Goal: Transaction & Acquisition: Purchase product/service

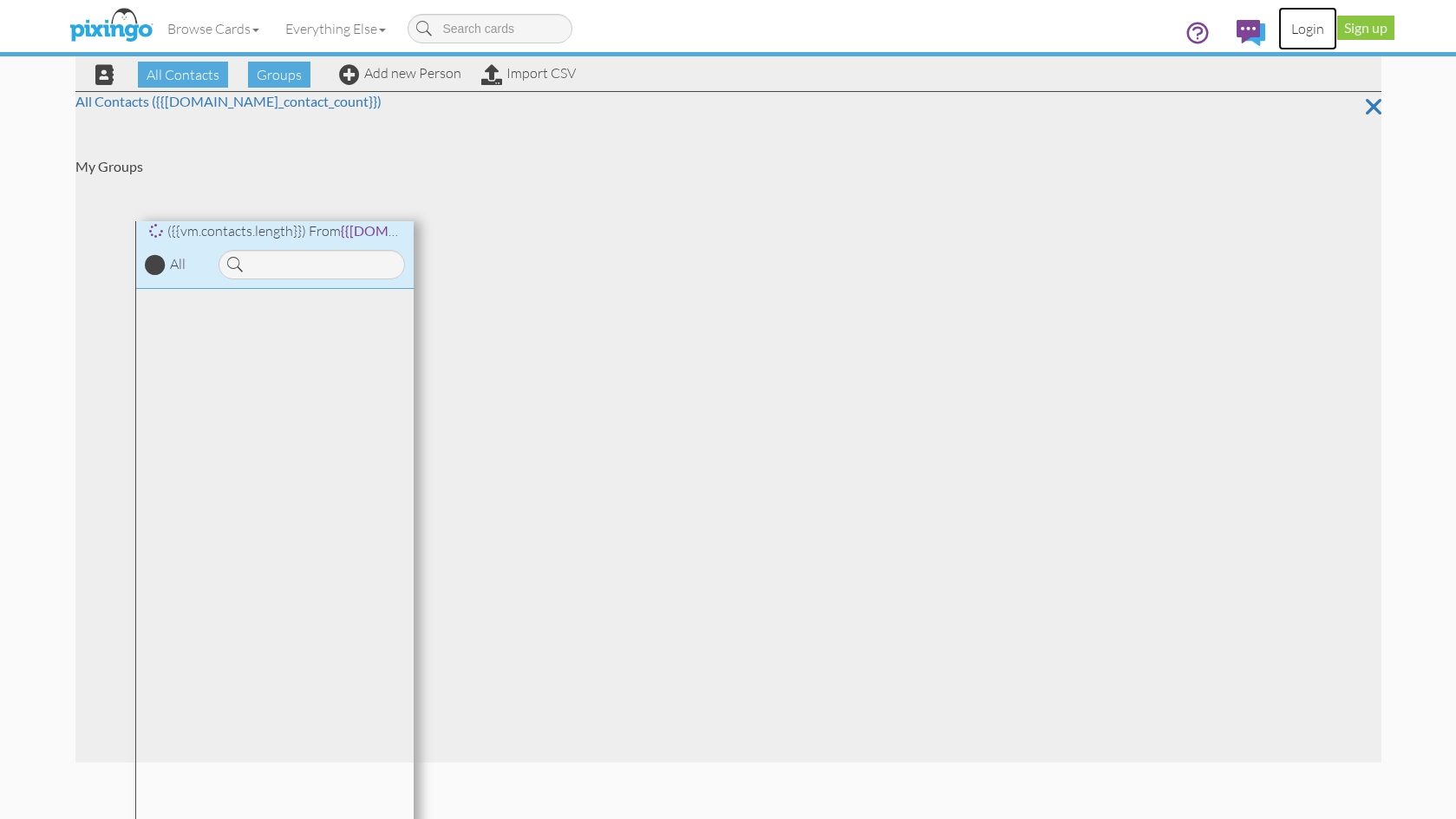
click at [1310, 29] on link "Login" at bounding box center [1308, 28] width 59 height 43
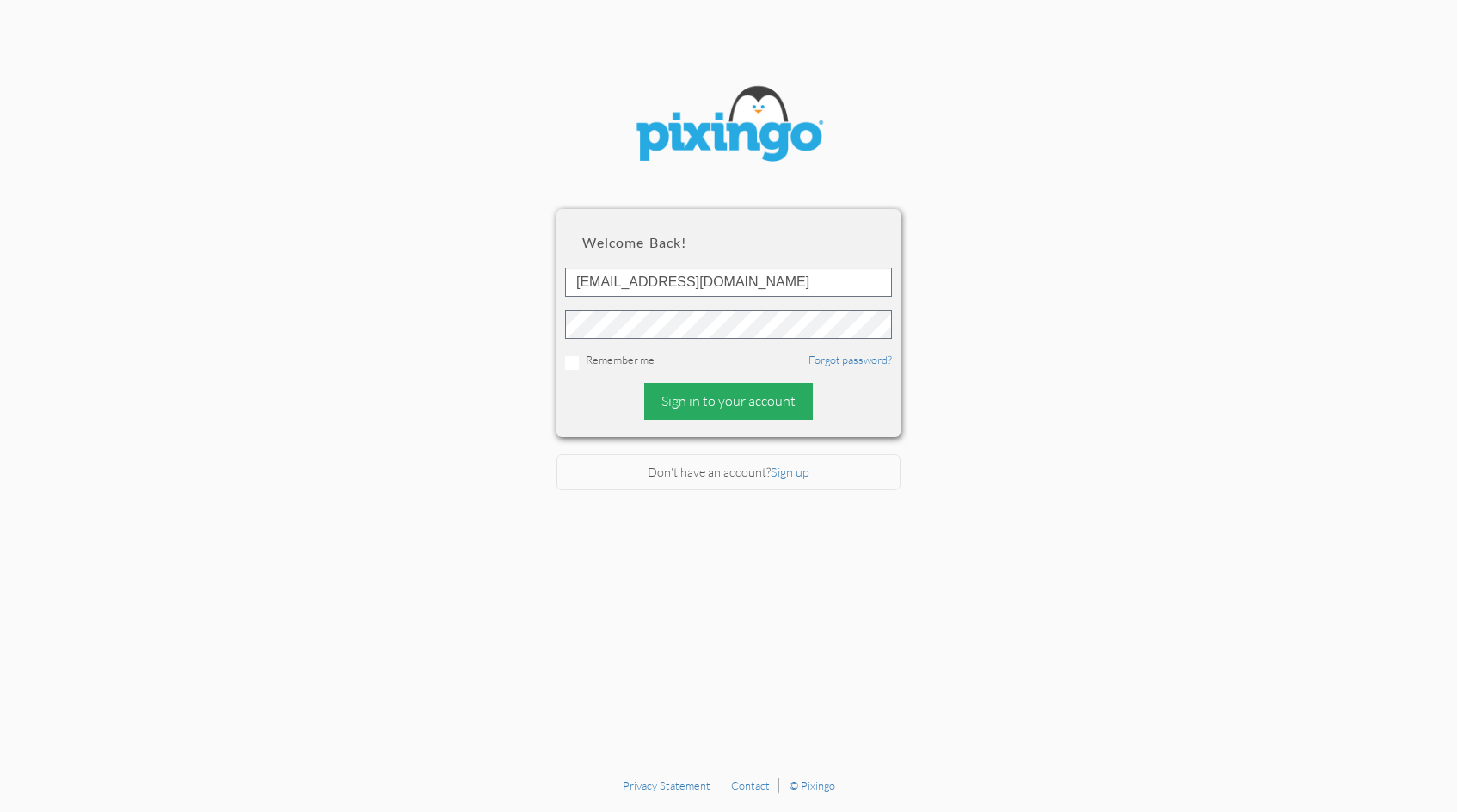
click at [750, 397] on div "Sign in to your account" at bounding box center [729, 401] width 168 height 37
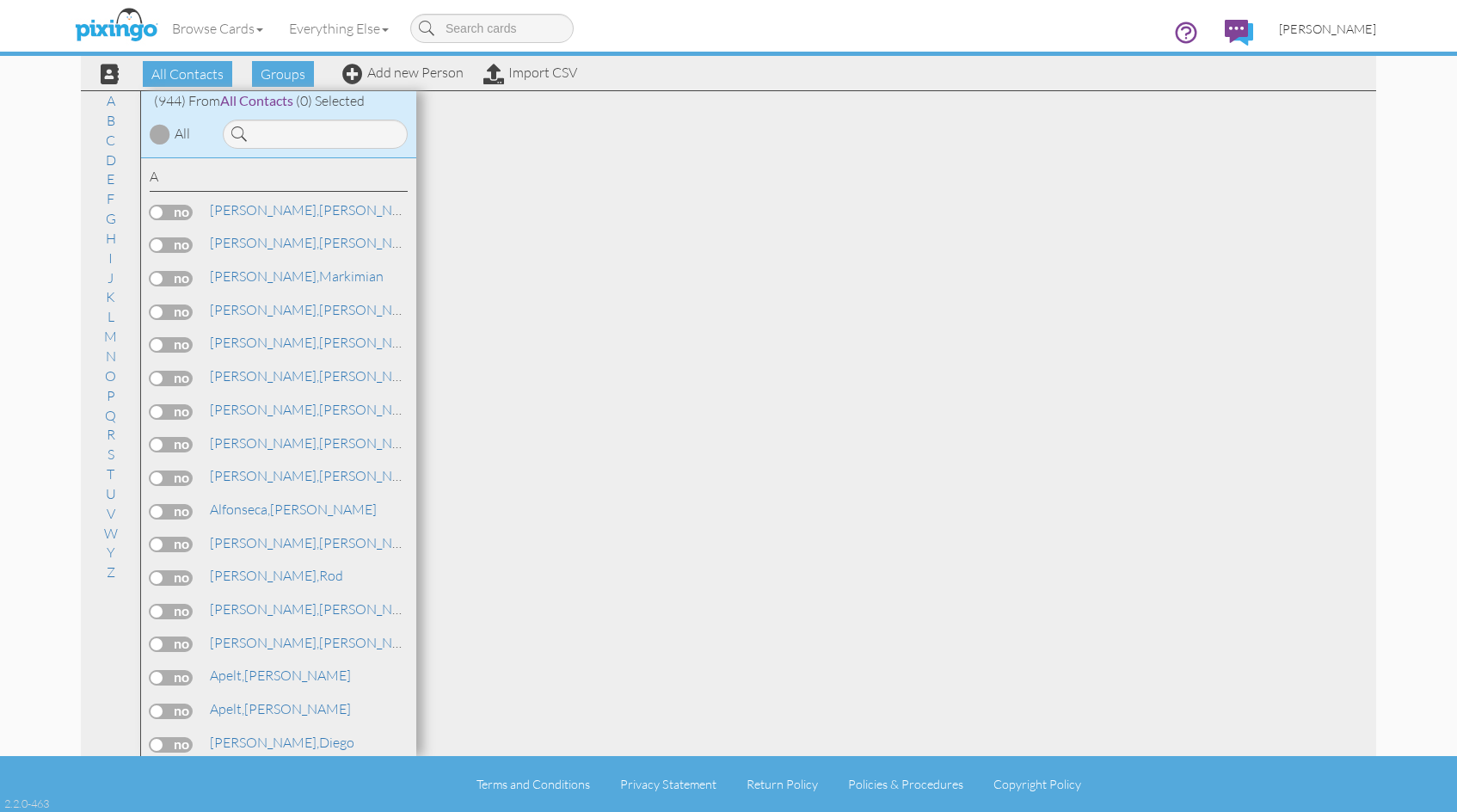
click at [1328, 27] on span "[PERSON_NAME]" at bounding box center [1327, 28] width 97 height 15
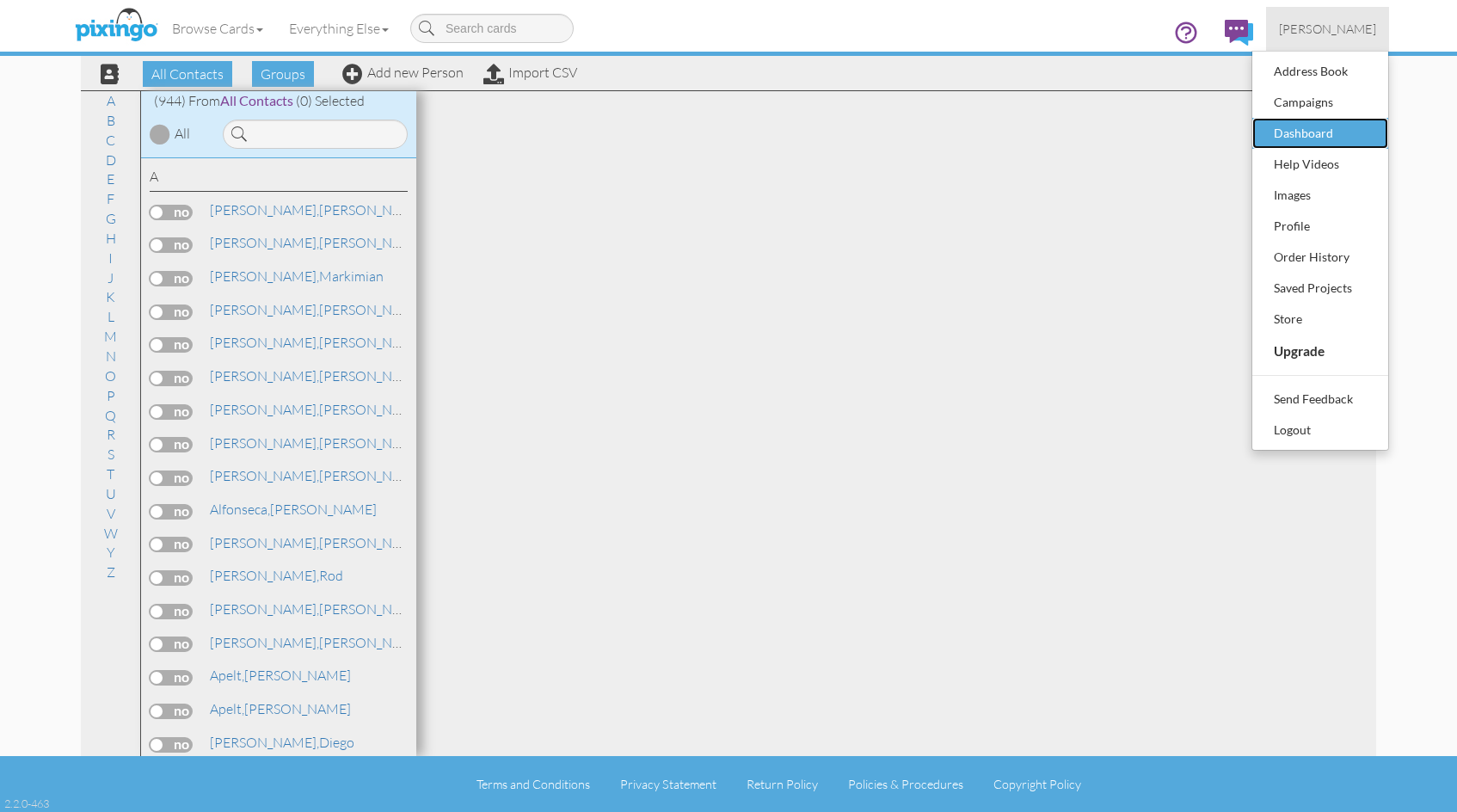
click at [1329, 131] on div "Dashboard" at bounding box center [1320, 133] width 102 height 26
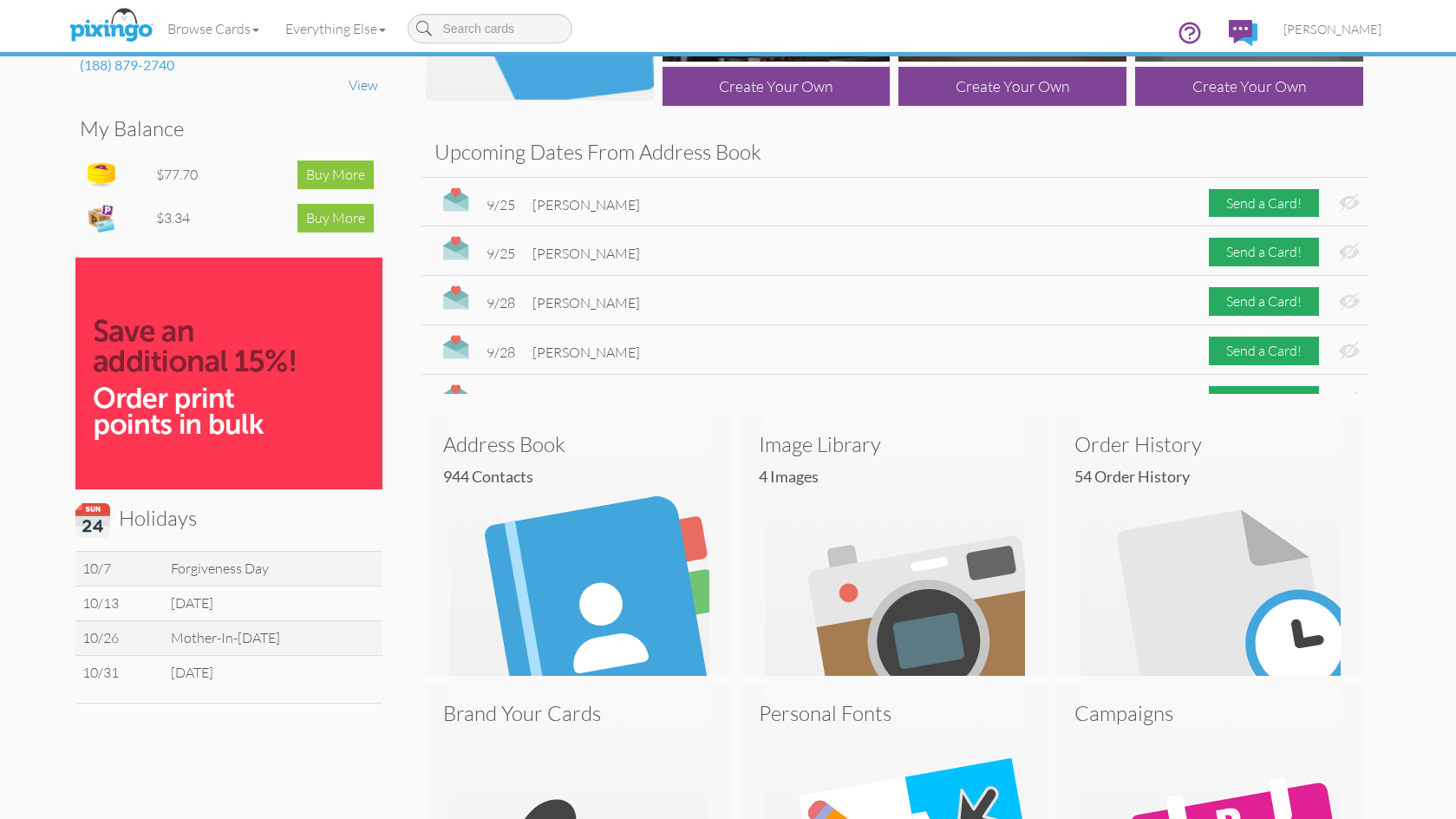
scroll to position [174, 0]
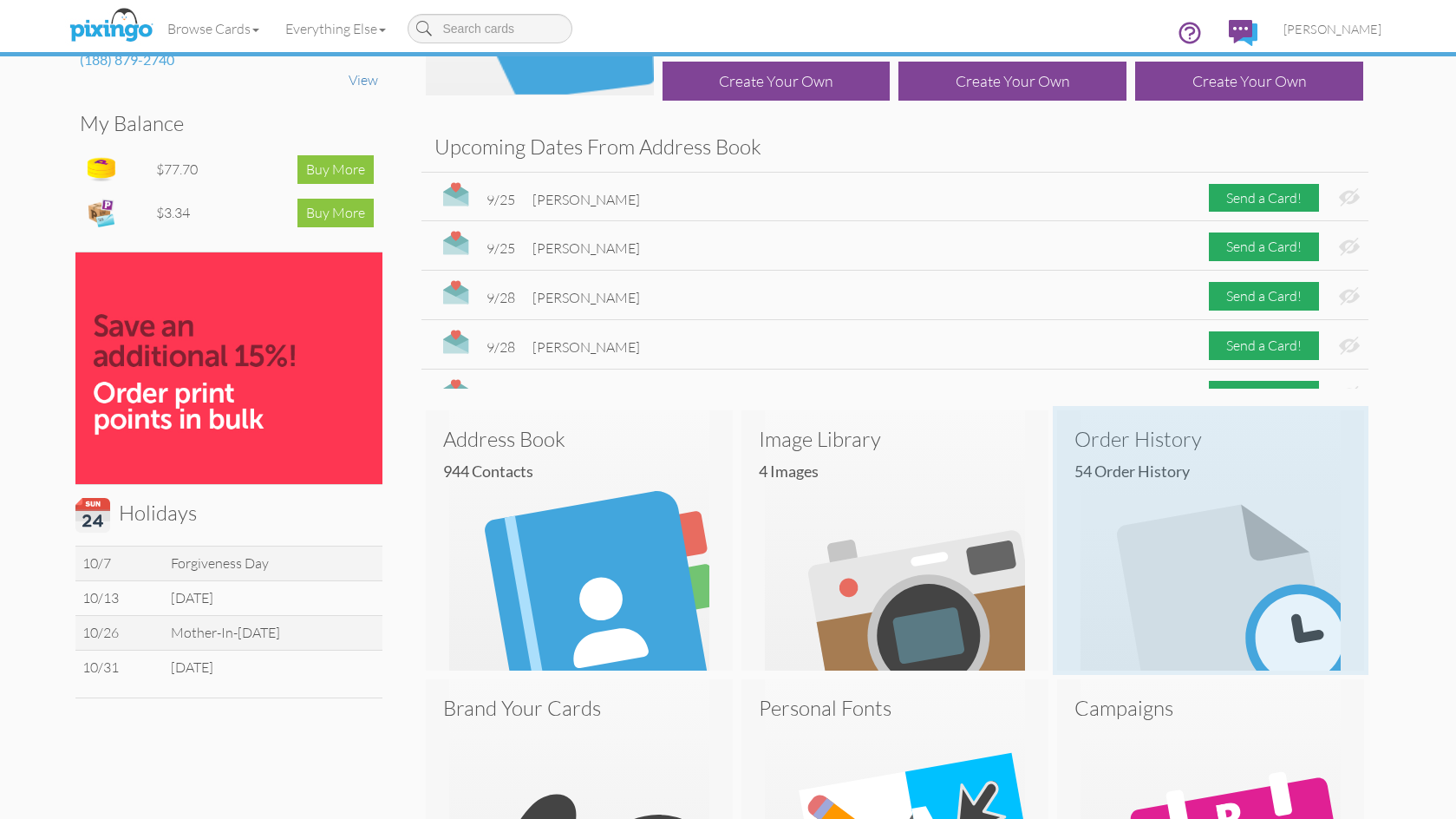
click at [1220, 557] on img at bounding box center [1210, 540] width 307 height 261
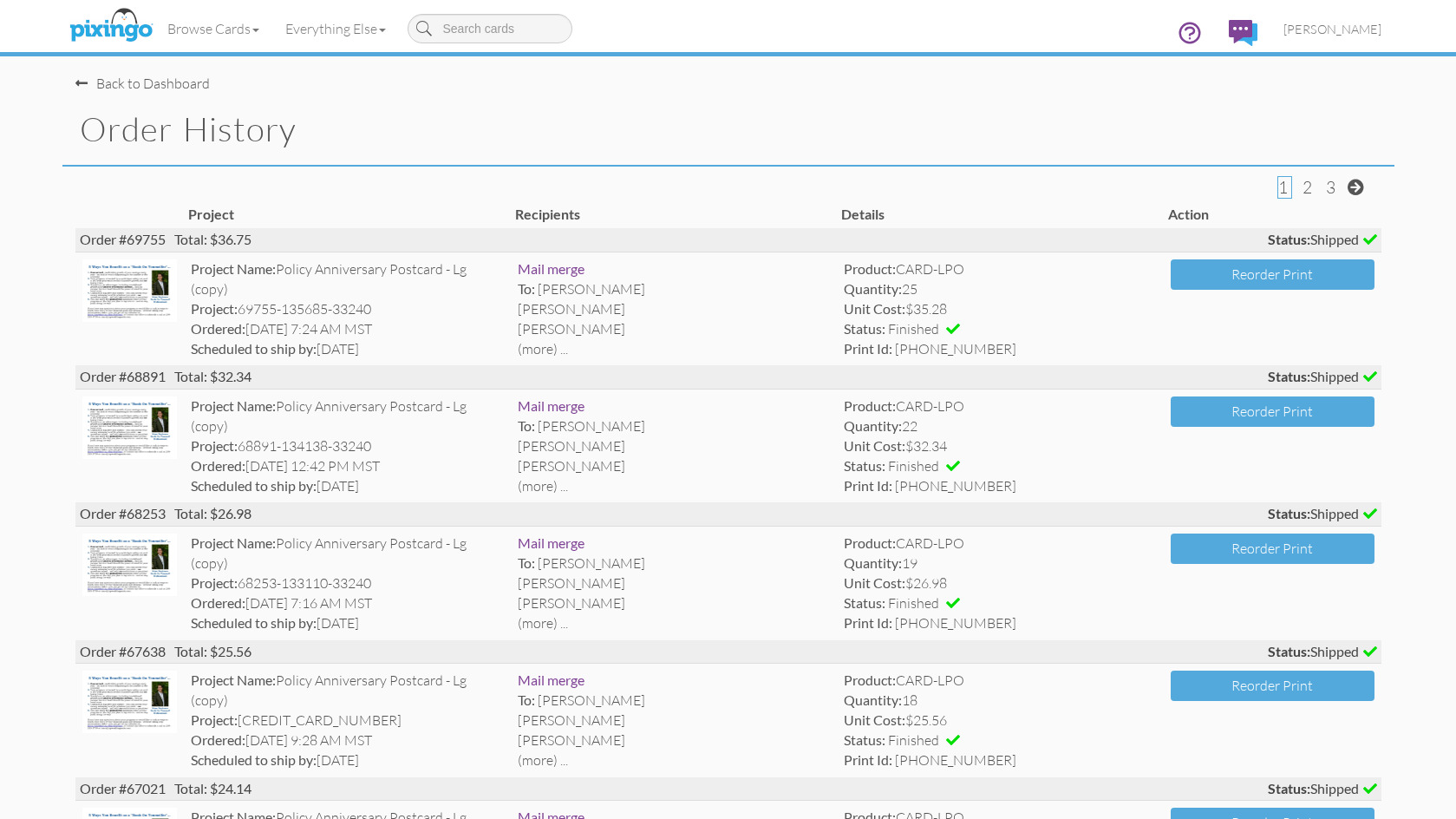
click at [147, 86] on div "Back to Dashboard" at bounding box center [142, 84] width 135 height 20
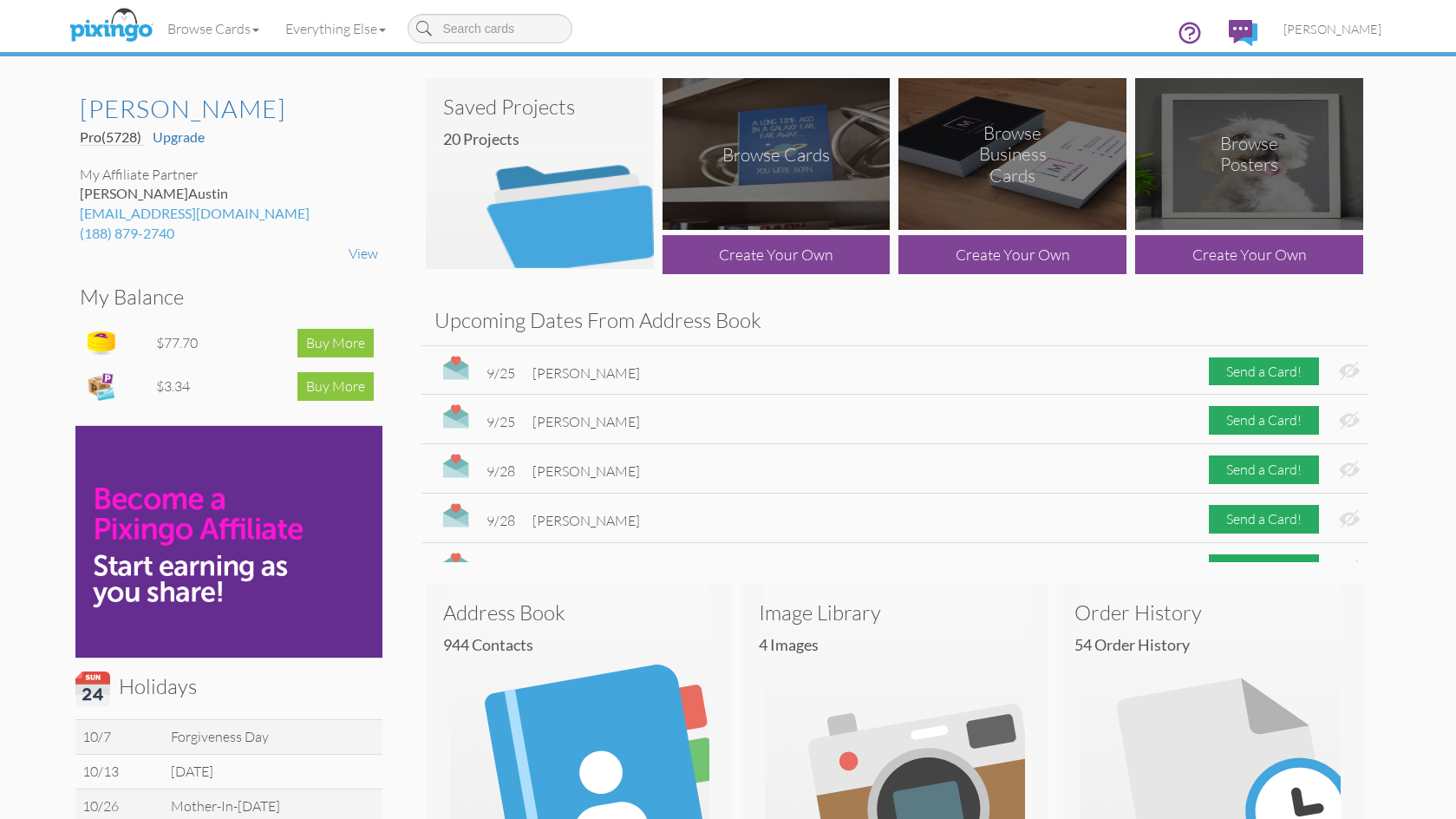
click at [533, 151] on img at bounding box center [540, 174] width 228 height 191
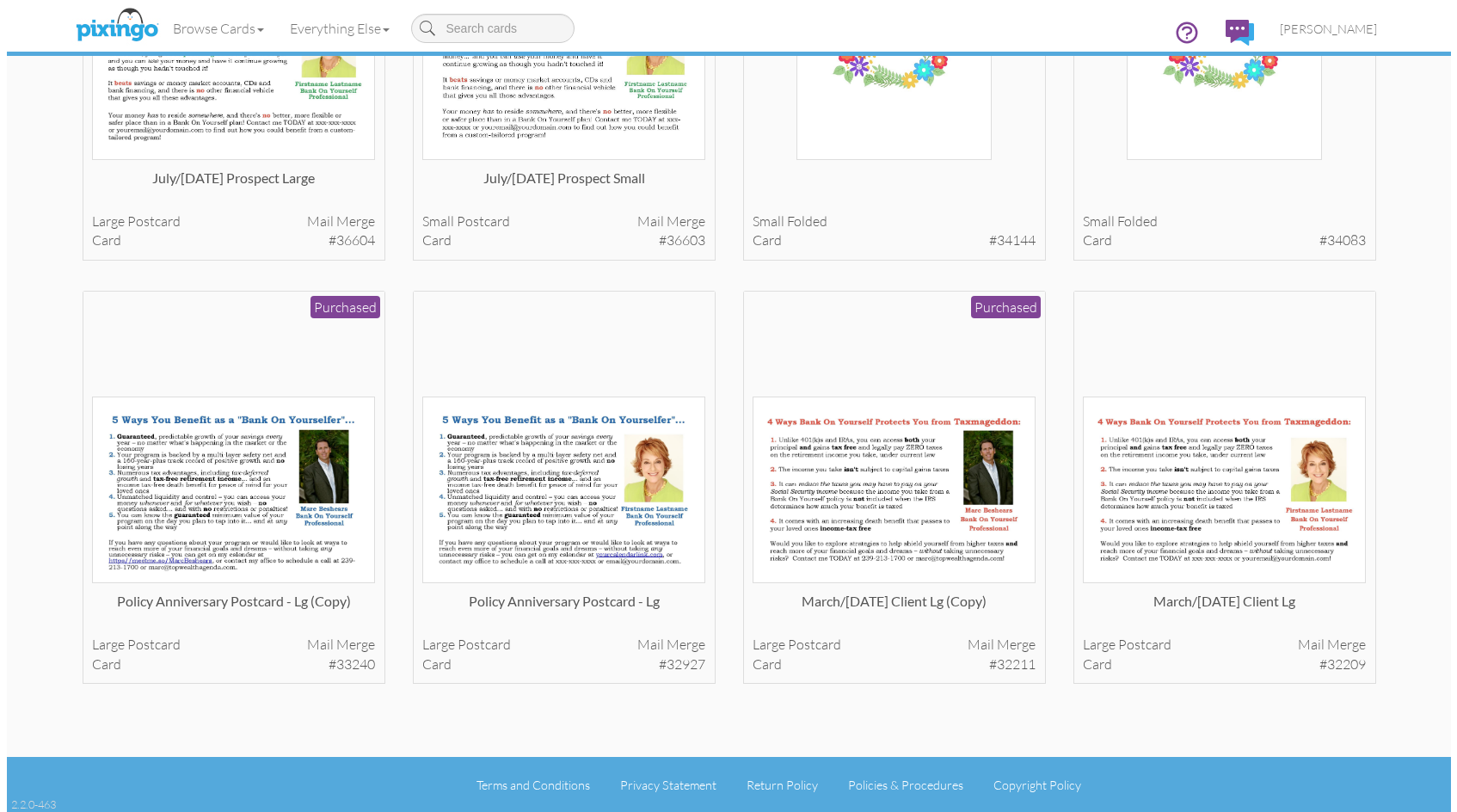
scroll to position [1575, 0]
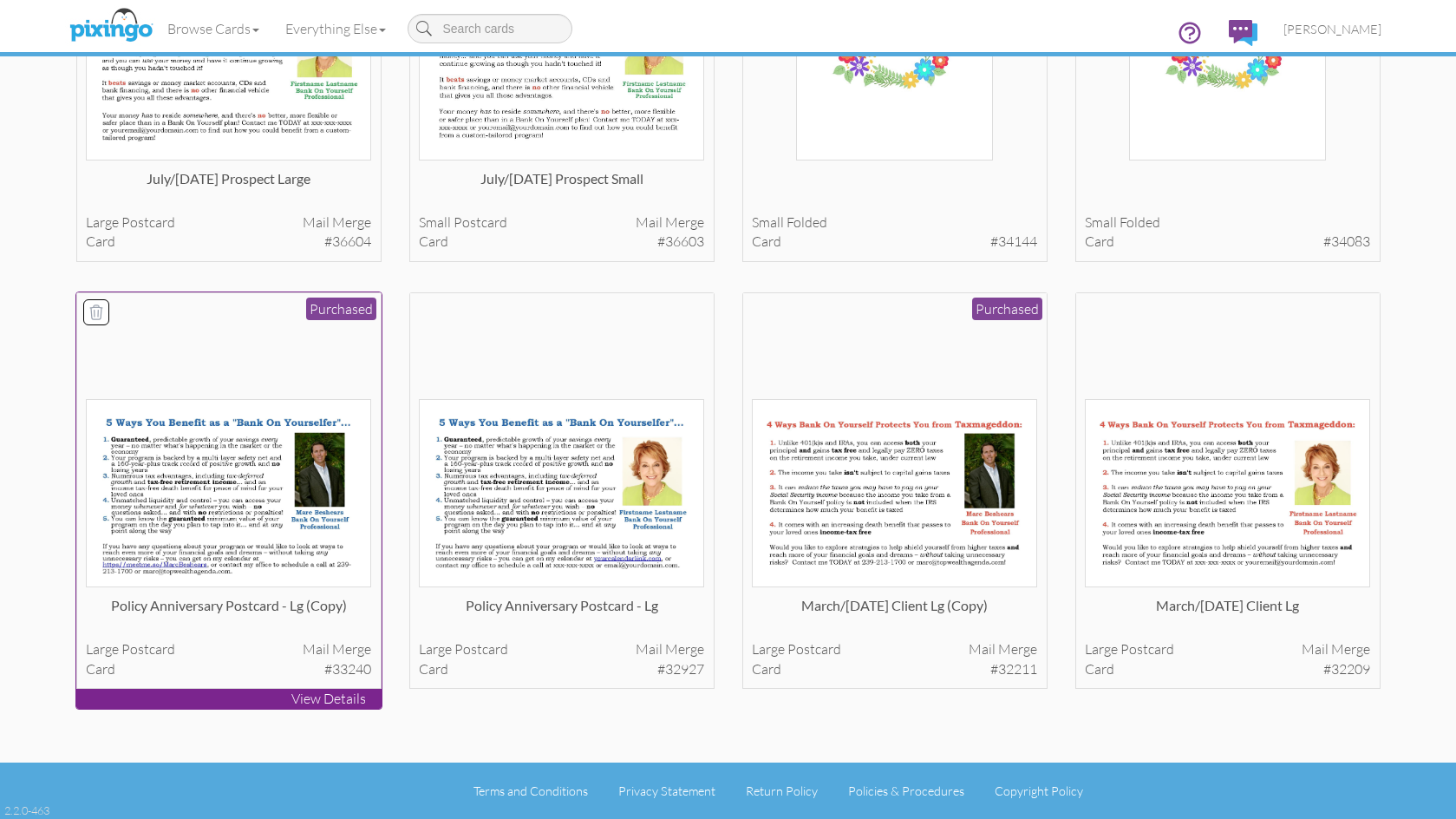
click at [194, 486] on img at bounding box center [228, 493] width 285 height 188
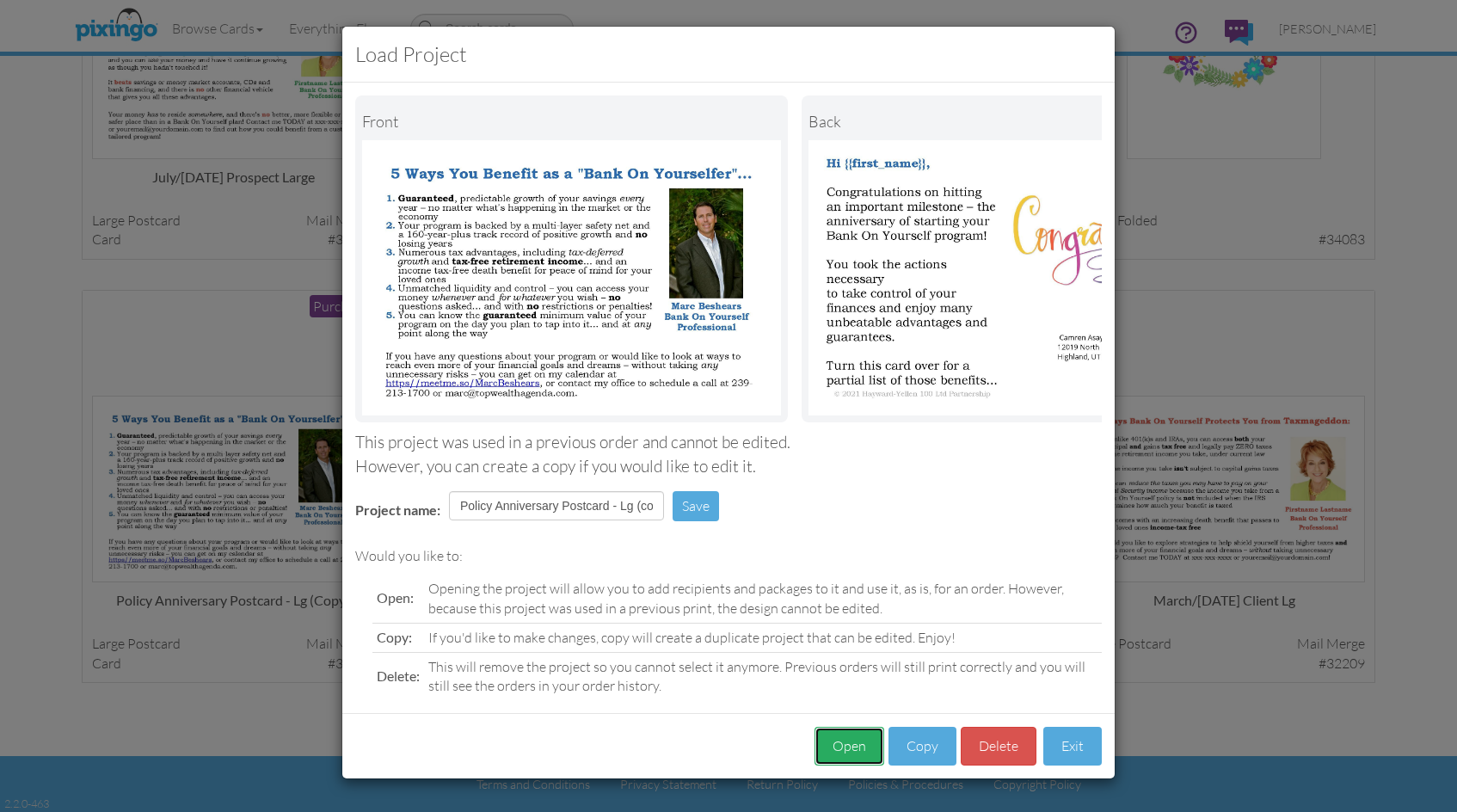
click at [846, 764] on button "Open" at bounding box center [850, 746] width 70 height 39
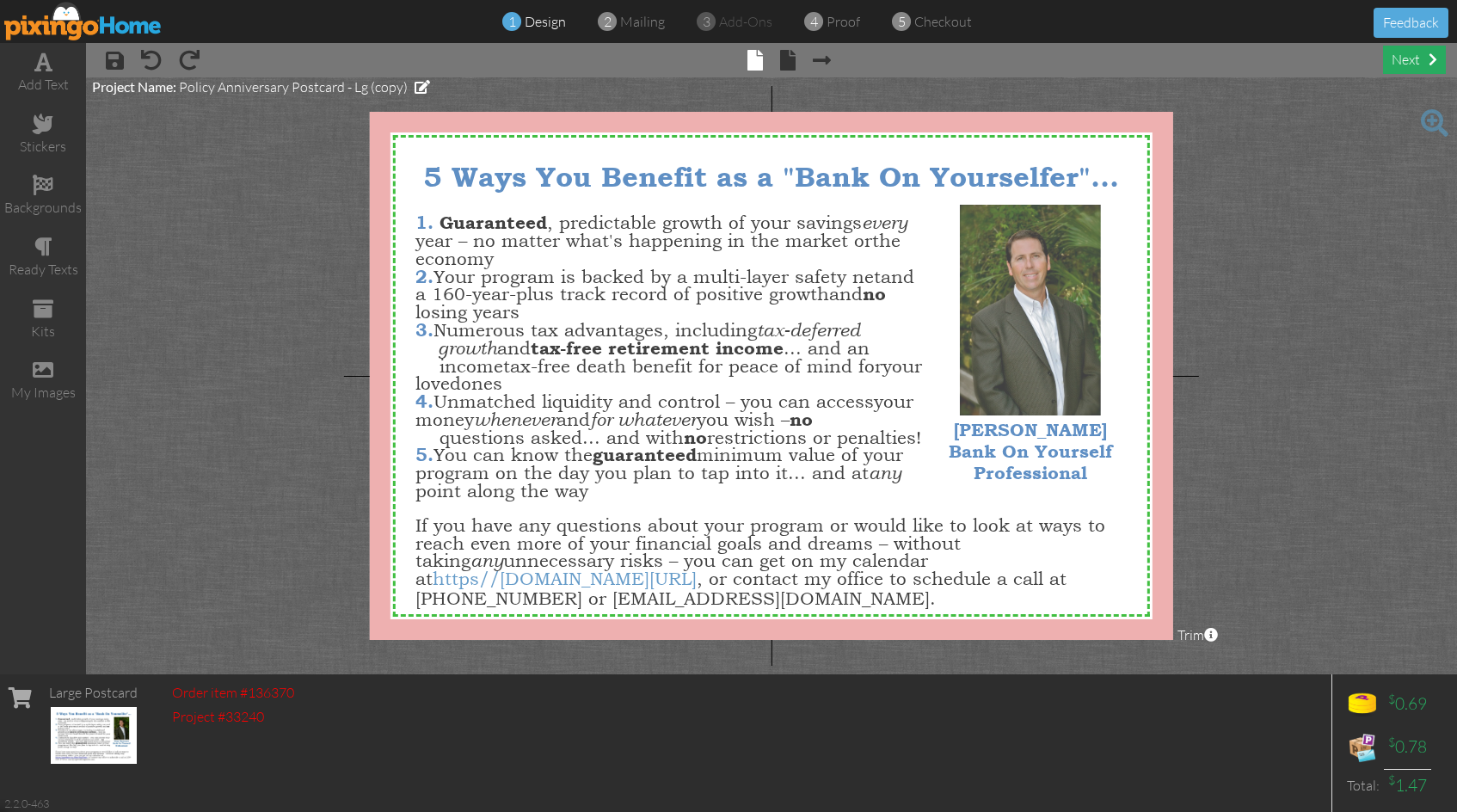
click at [1411, 58] on div "next" at bounding box center [1414, 59] width 63 height 28
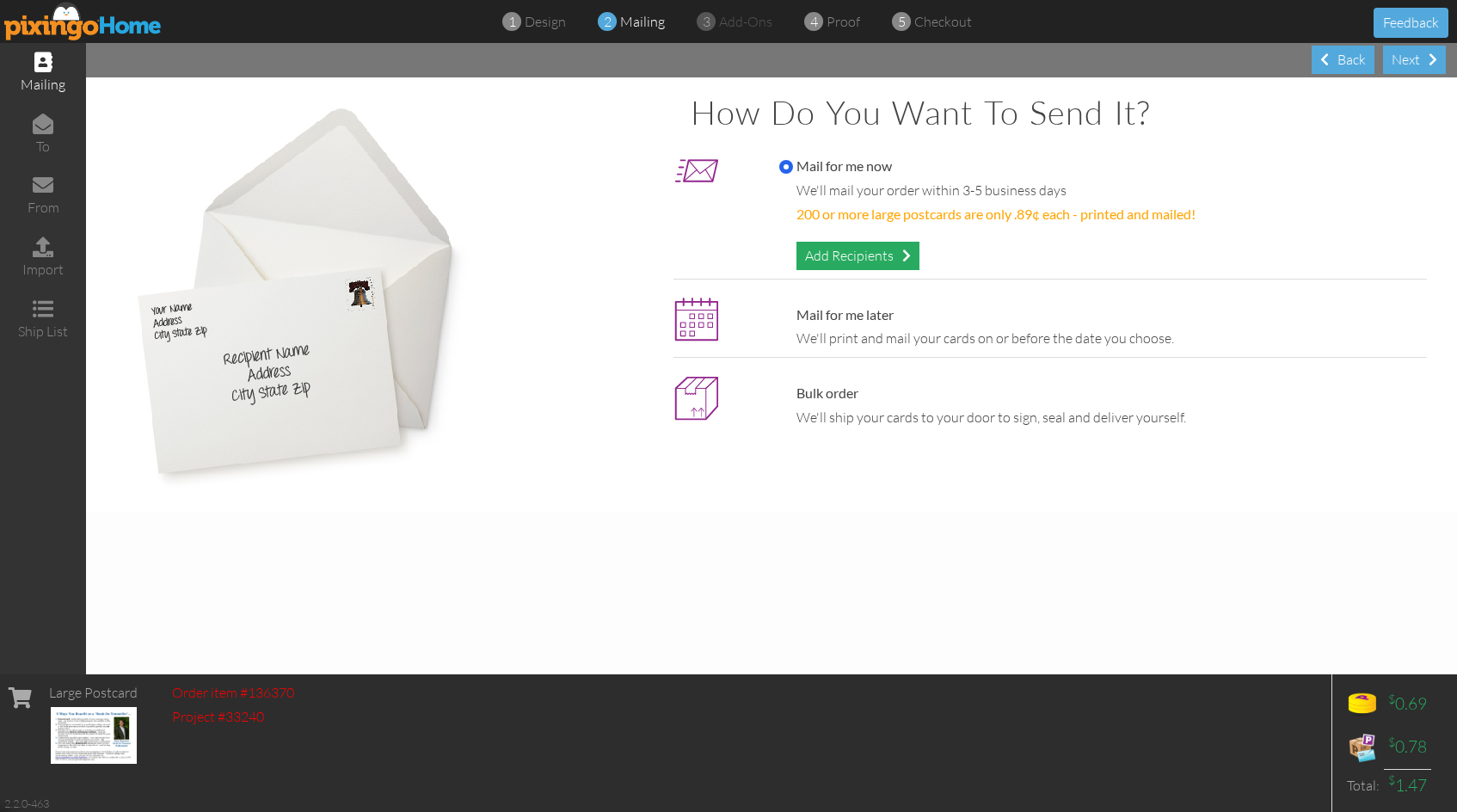
click at [865, 257] on div "Add Recipients" at bounding box center [858, 256] width 123 height 28
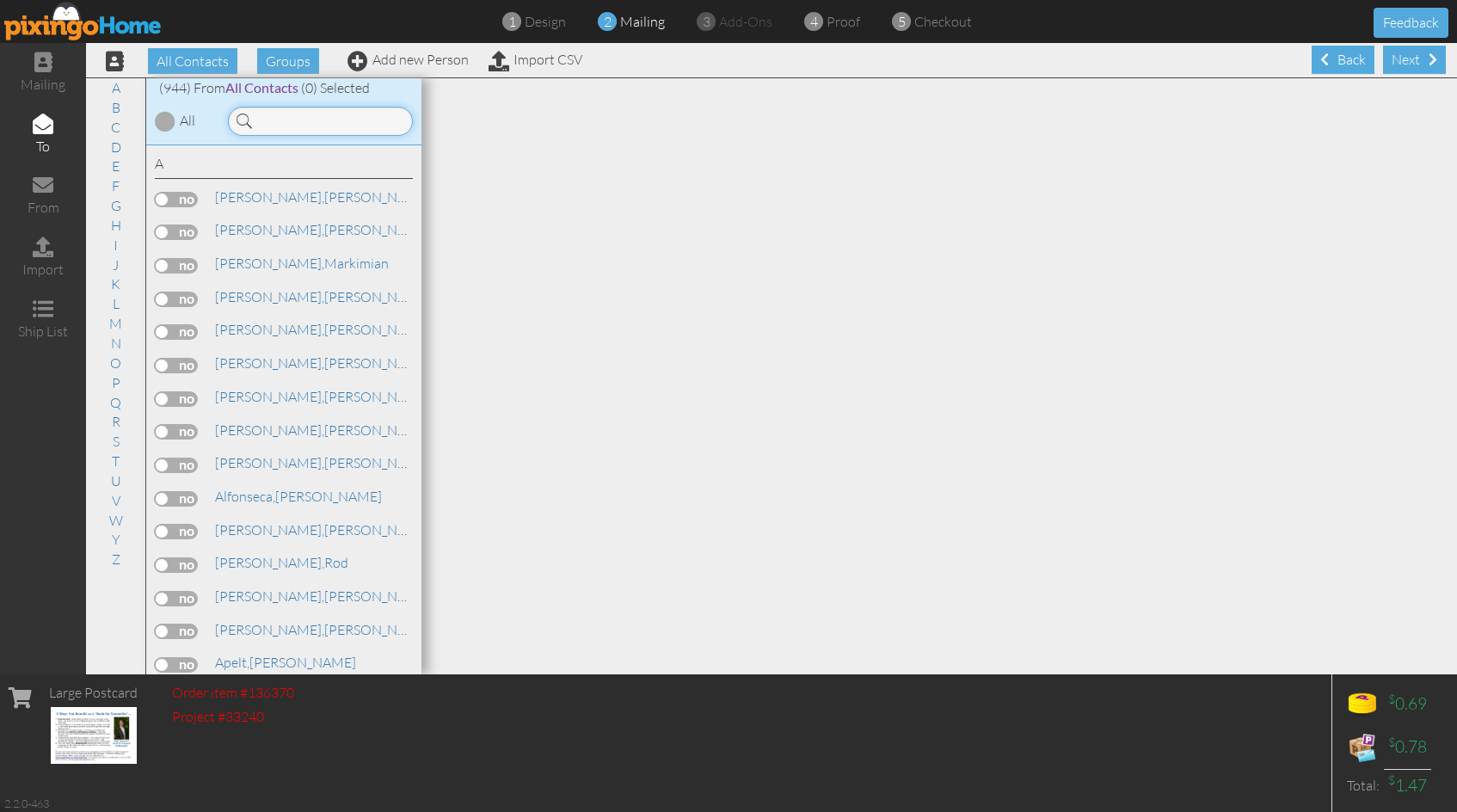
click at [272, 126] on input at bounding box center [320, 121] width 185 height 29
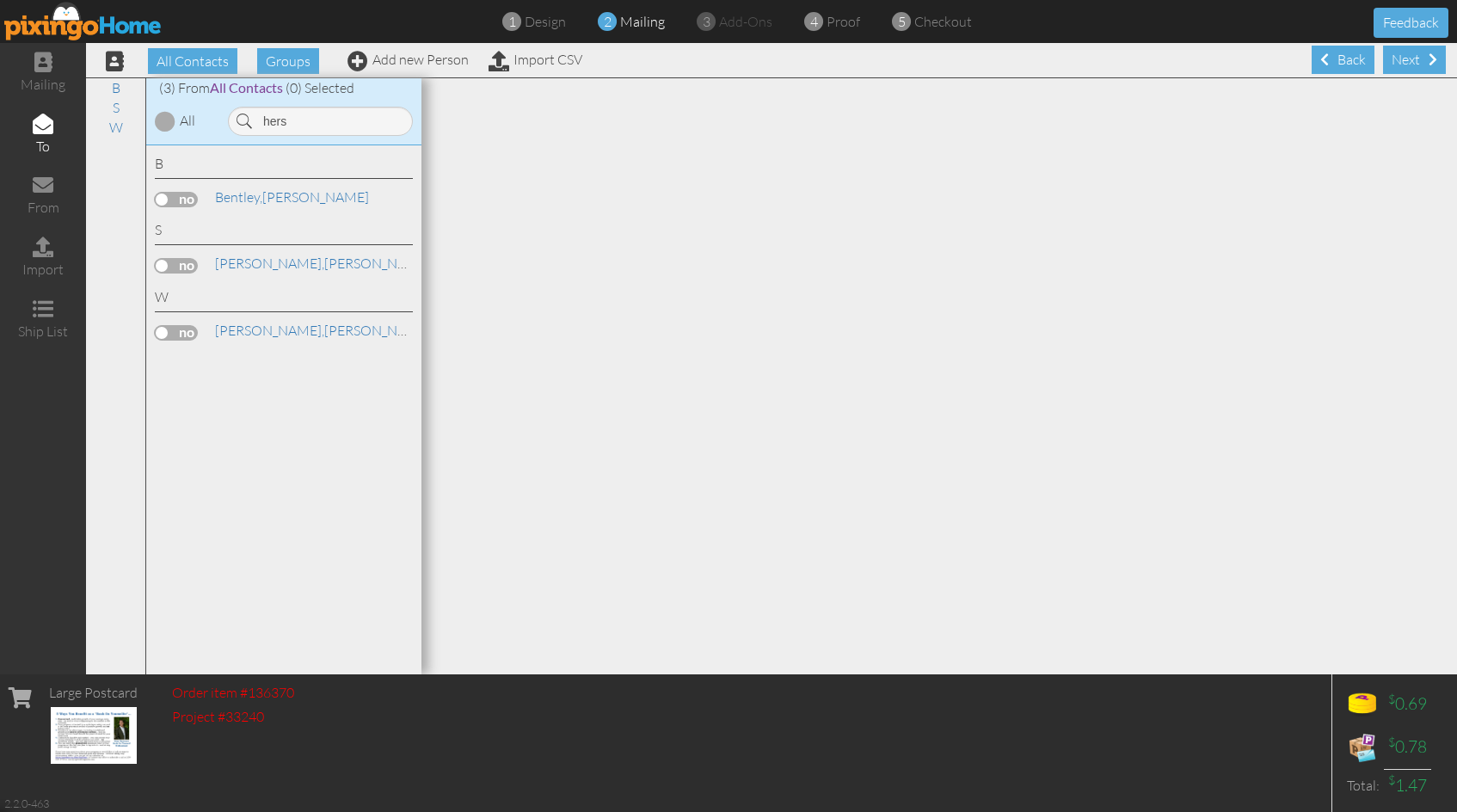
click at [159, 195] on label at bounding box center [176, 199] width 43 height 15
click at [0, 0] on input "checkbox" at bounding box center [0, 0] width 0 height 0
click at [301, 122] on input "hers" at bounding box center [320, 121] width 185 height 29
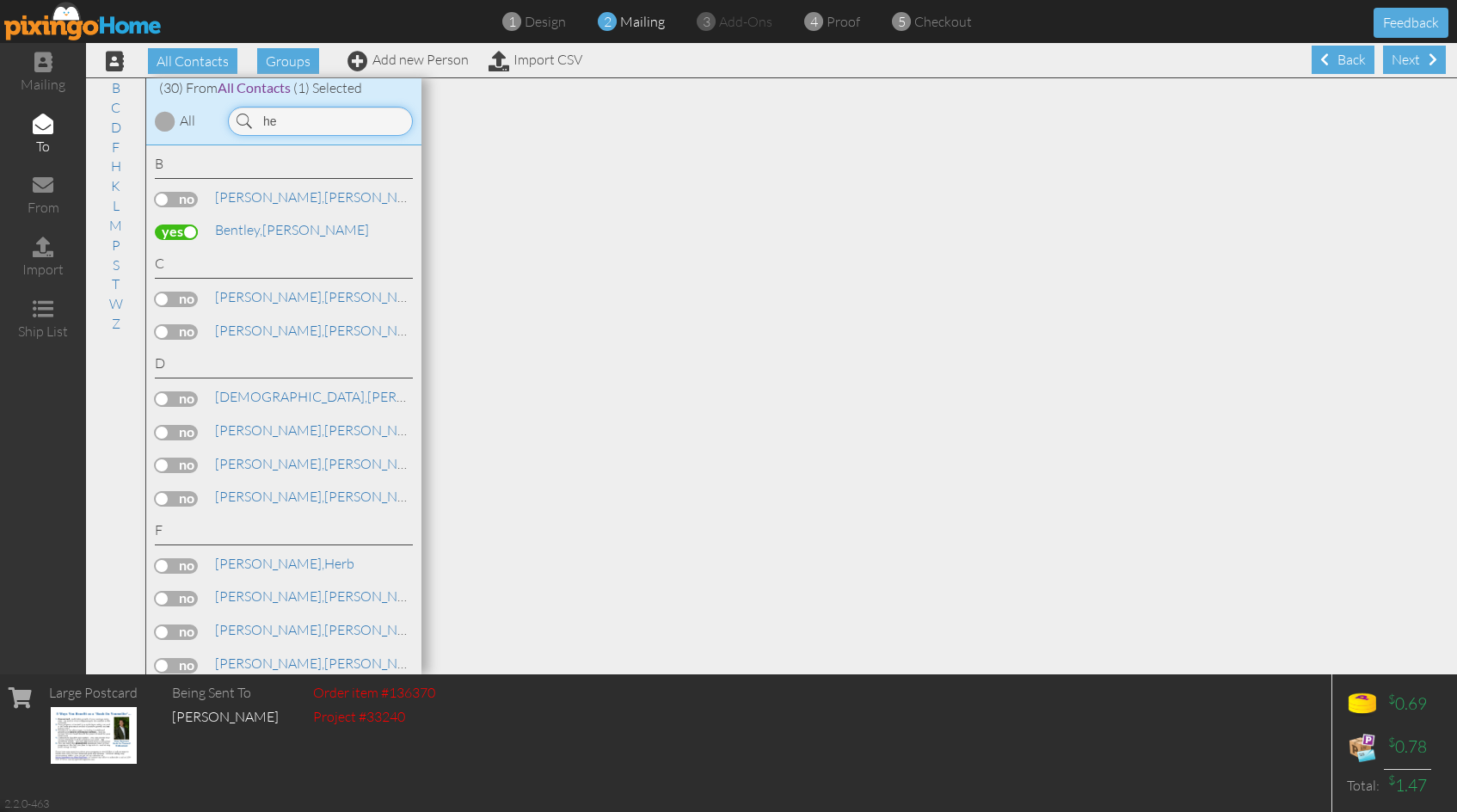
type input "h"
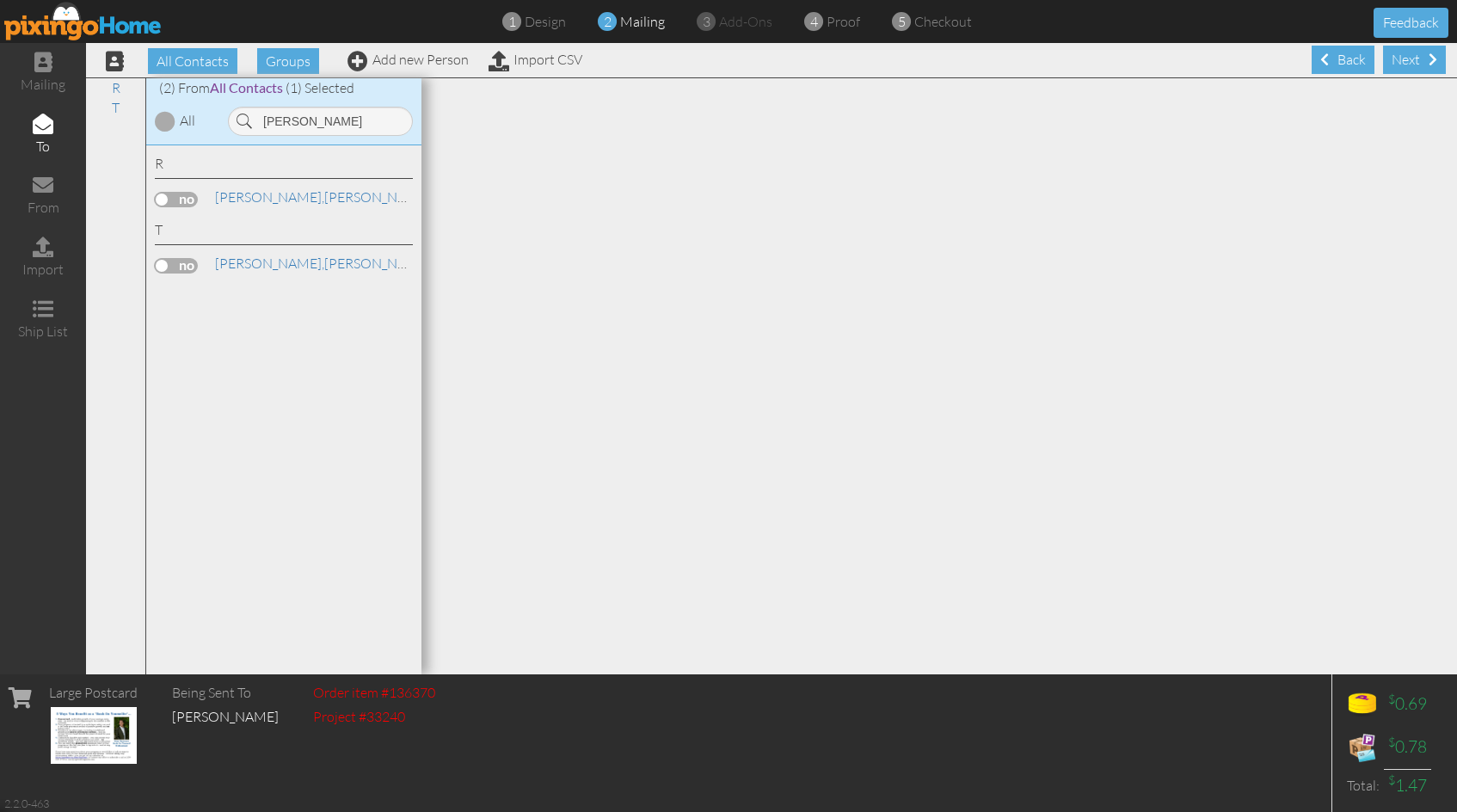
click at [160, 261] on label at bounding box center [176, 266] width 43 height 15
click at [0, 0] on input "checkbox" at bounding box center [0, 0] width 0 height 0
click at [303, 123] on input "[PERSON_NAME]" at bounding box center [320, 121] width 185 height 29
type input "j"
click at [159, 264] on label at bounding box center [176, 266] width 43 height 15
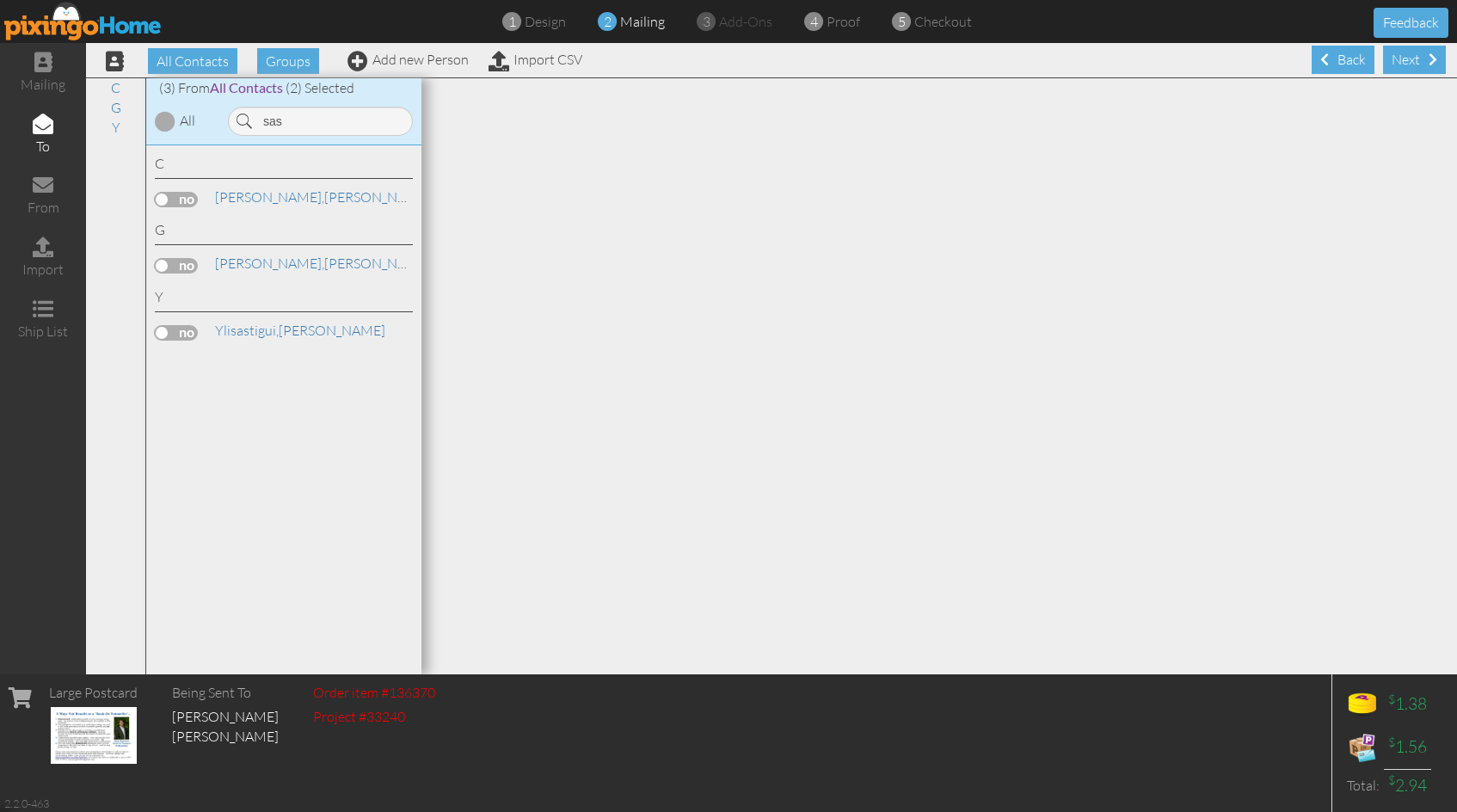
click at [0, 0] on input "checkbox" at bounding box center [0, 0] width 0 height 0
click at [337, 121] on input "sas" at bounding box center [320, 121] width 185 height 29
type input "s"
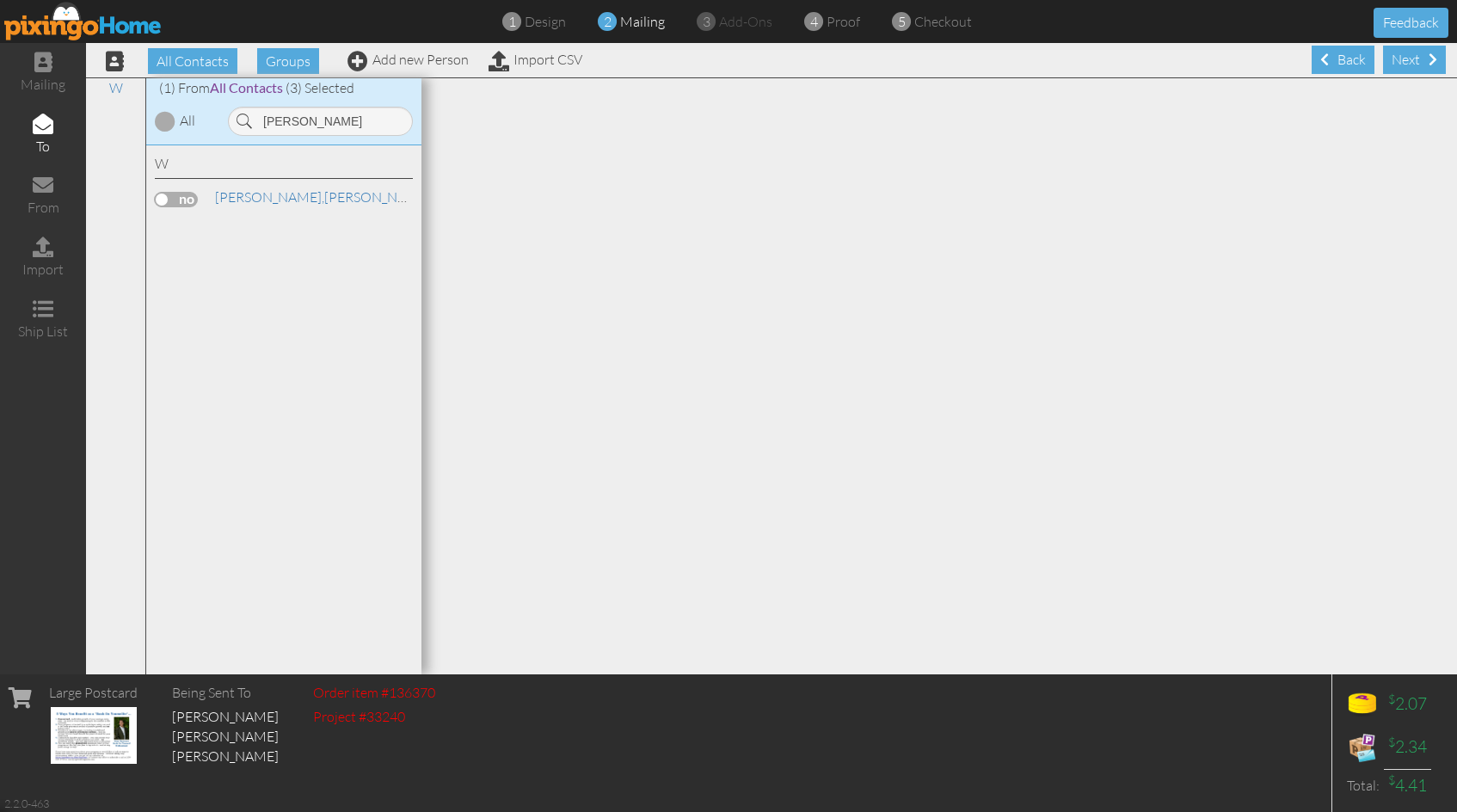
click at [156, 198] on label at bounding box center [176, 199] width 43 height 15
click at [0, 0] on input "checkbox" at bounding box center [0, 0] width 0 height 0
click at [315, 127] on input "[PERSON_NAME]" at bounding box center [320, 121] width 185 height 29
type input "a"
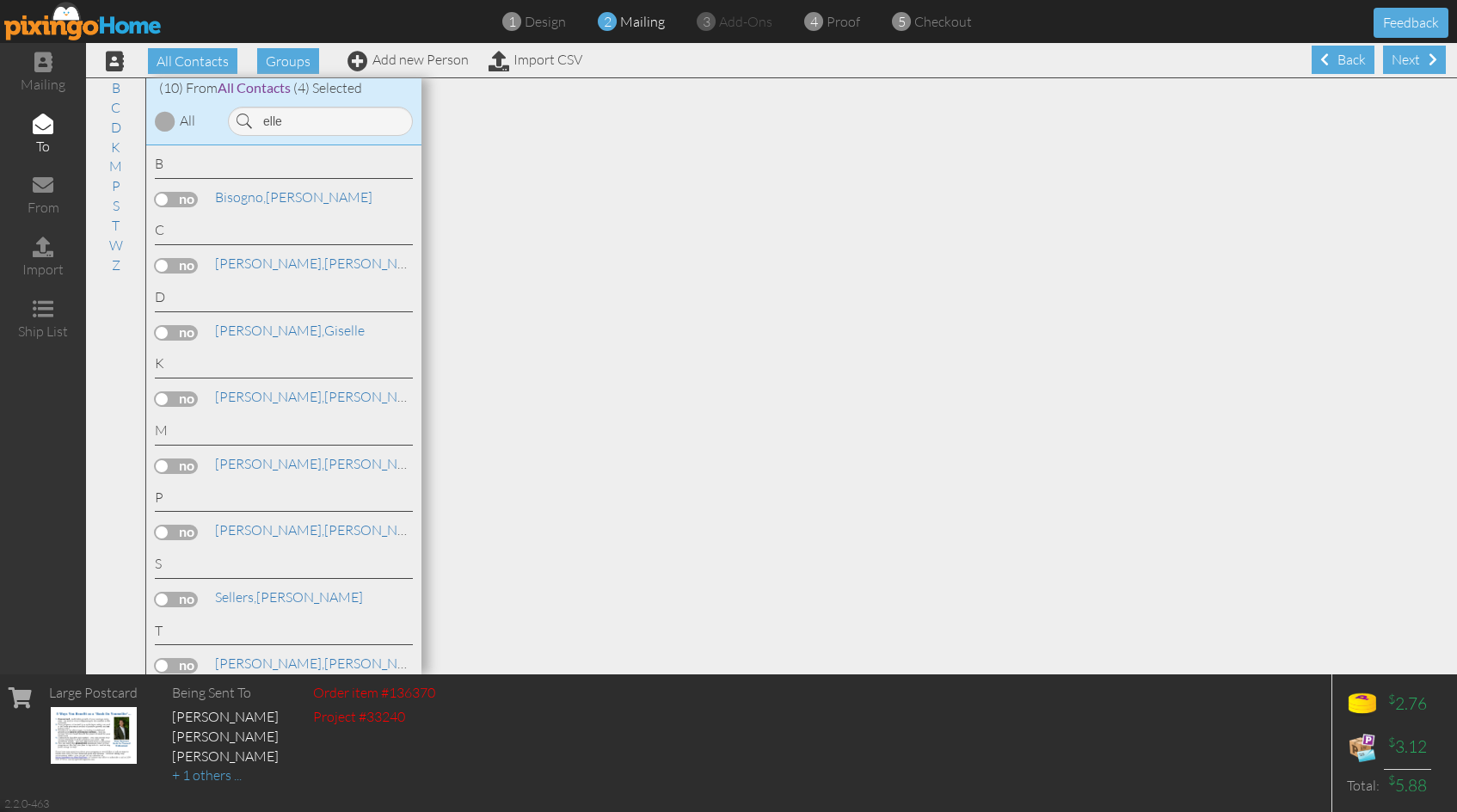
click at [162, 266] on label at bounding box center [176, 266] width 43 height 15
click at [0, 0] on input "checkbox" at bounding box center [0, 0] width 0 height 0
click at [309, 121] on input "elle" at bounding box center [320, 121] width 185 height 29
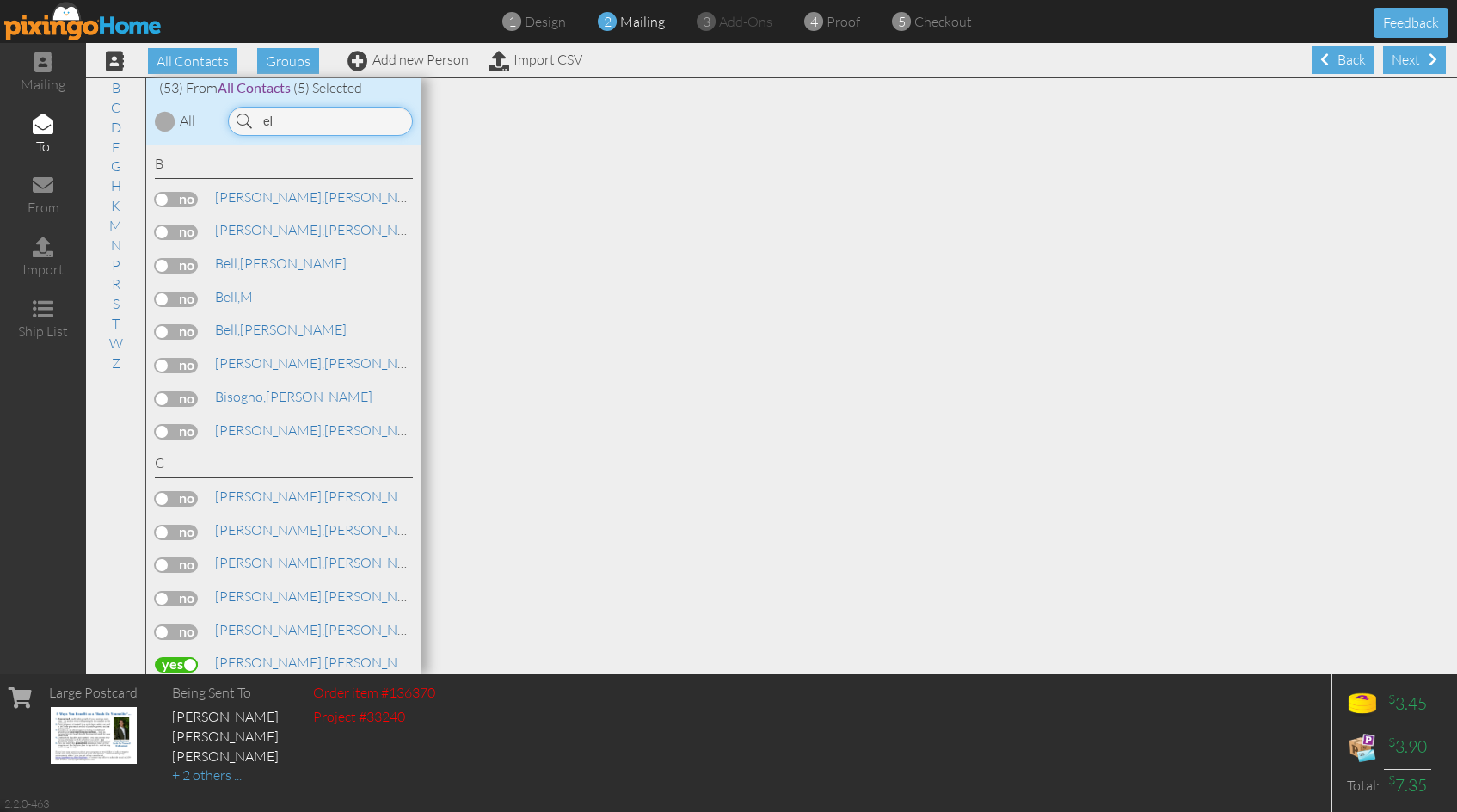
type input "e"
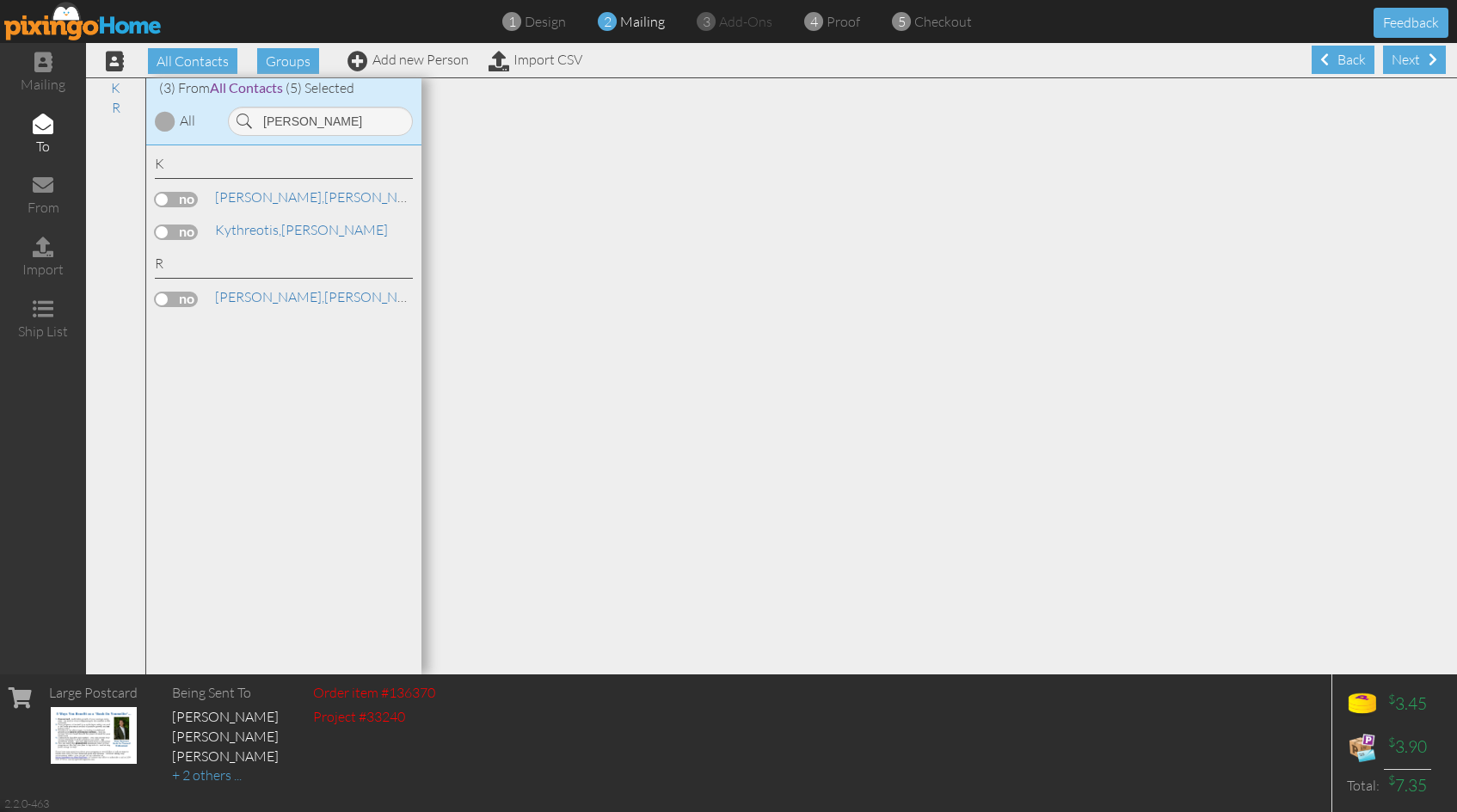
click at [165, 296] on label at bounding box center [176, 299] width 43 height 15
click at [0, 0] on input "checkbox" at bounding box center [0, 0] width 0 height 0
click at [312, 114] on input "[PERSON_NAME]" at bounding box center [320, 121] width 185 height 29
type input "d"
click at [163, 399] on label at bounding box center [176, 399] width 43 height 15
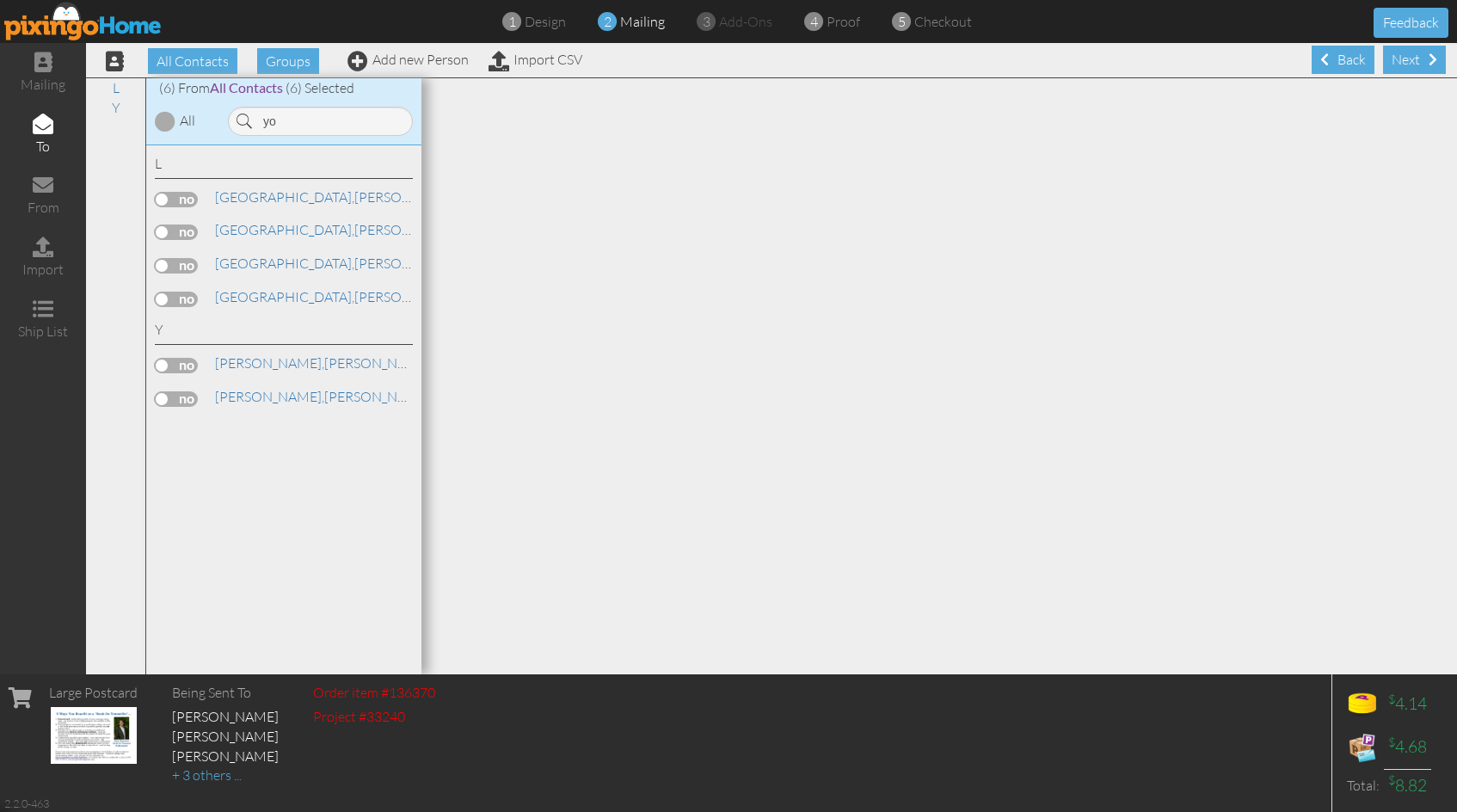
click at [0, 0] on input "checkbox" at bounding box center [0, 0] width 0 height 0
click at [288, 121] on input "yo" at bounding box center [320, 121] width 185 height 29
type input "y"
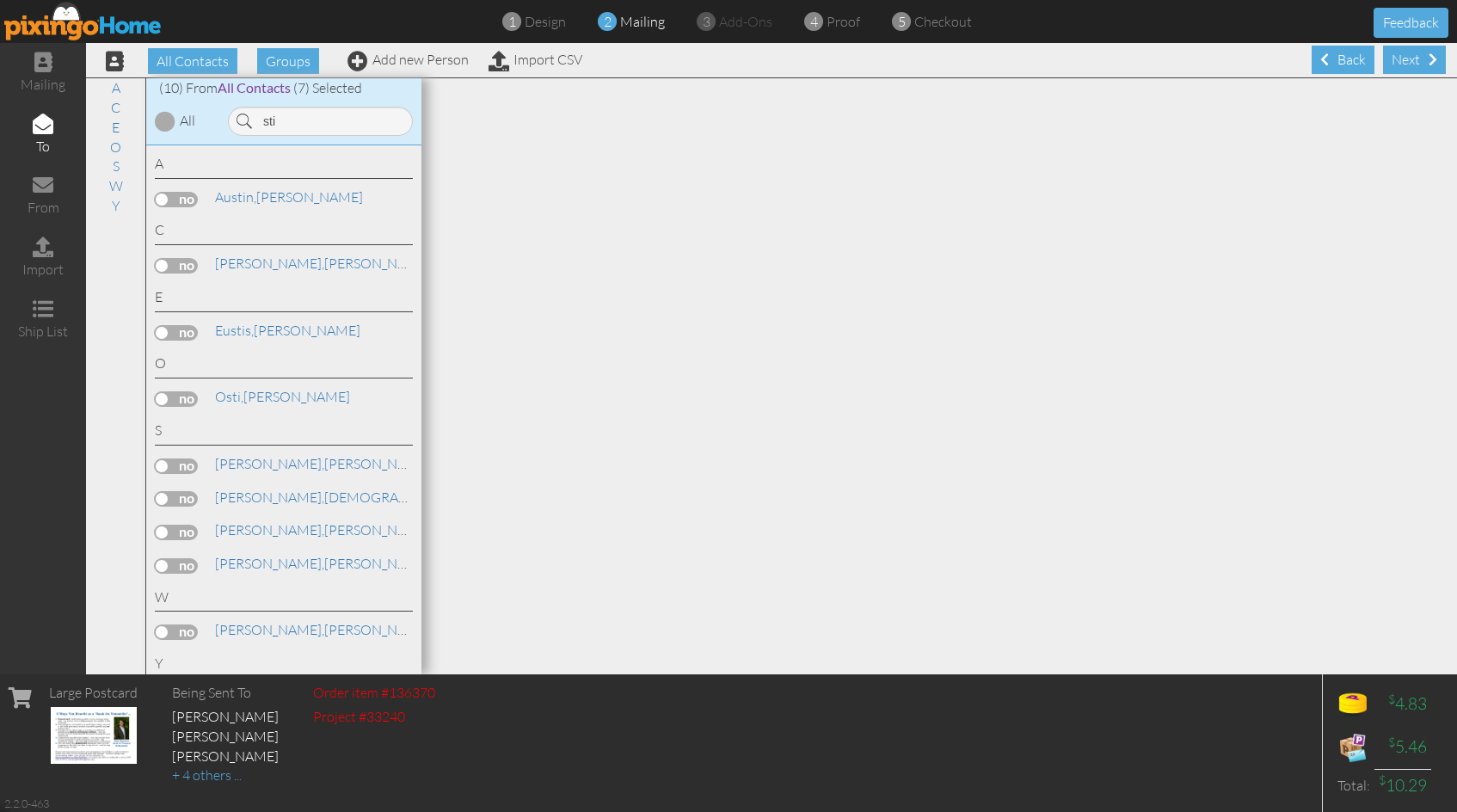
click at [157, 527] on label at bounding box center [176, 532] width 43 height 15
click at [0, 0] on input "checkbox" at bounding box center [0, 0] width 0 height 0
click at [165, 568] on label at bounding box center [176, 566] width 43 height 15
click at [0, 0] on input "checkbox" at bounding box center [0, 0] width 0 height 0
click at [295, 122] on input "sti" at bounding box center [320, 121] width 185 height 29
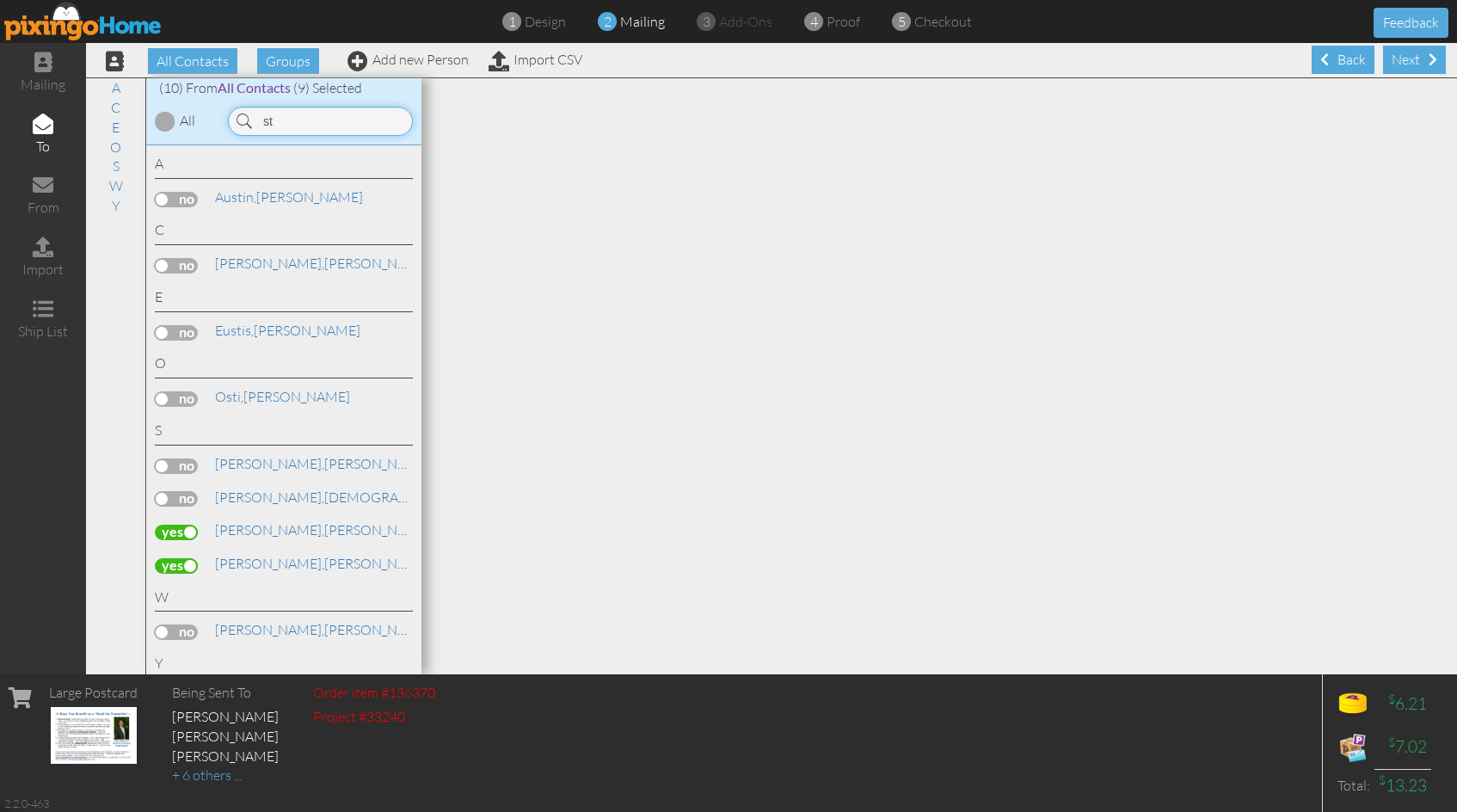
type input "s"
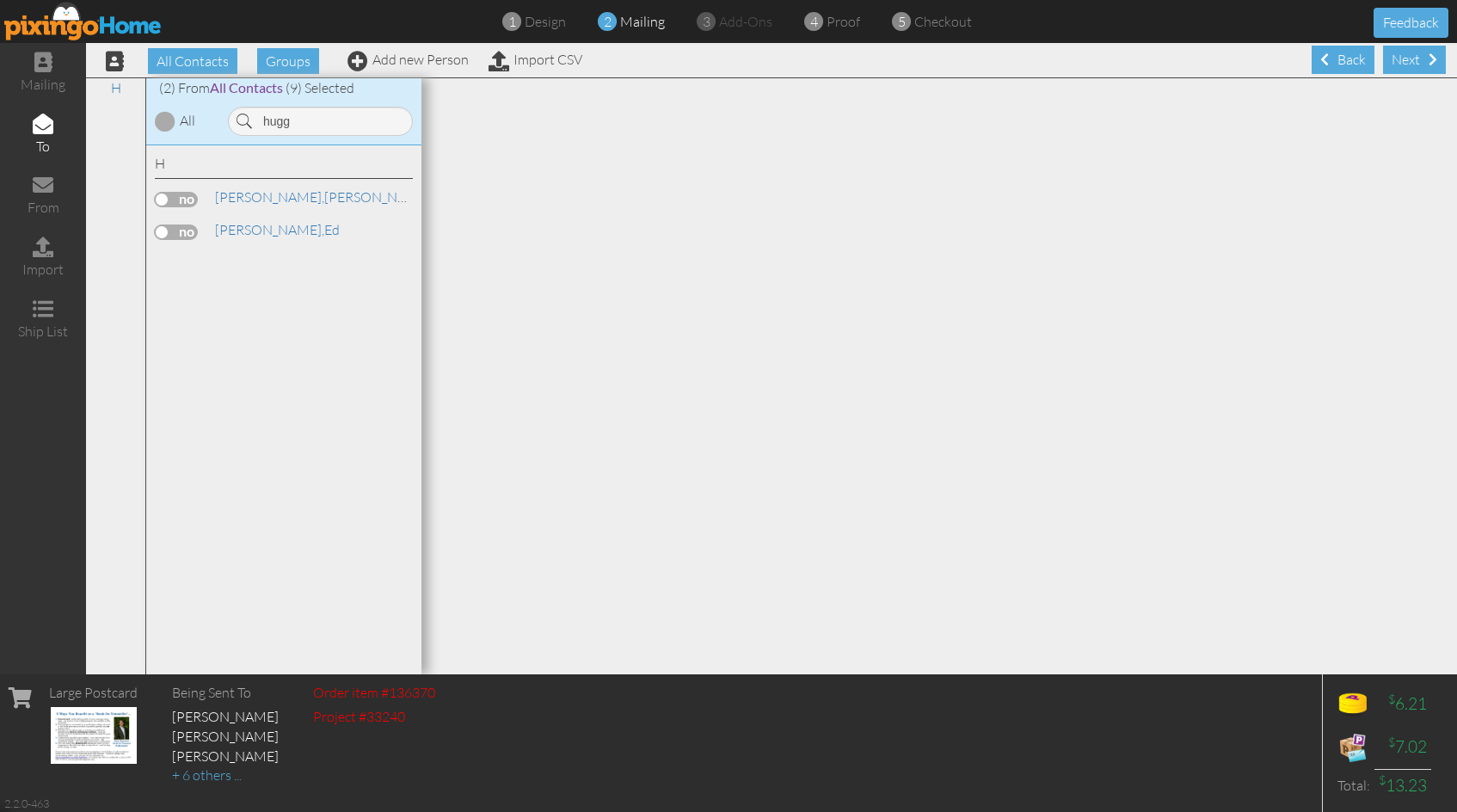
click at [162, 202] on label at bounding box center [176, 199] width 43 height 15
click at [0, 0] on input "checkbox" at bounding box center [0, 0] width 0 height 0
click at [158, 239] on label at bounding box center [176, 232] width 43 height 15
click at [0, 0] on input "checkbox" at bounding box center [0, 0] width 0 height 0
click at [304, 124] on input "hugg" at bounding box center [320, 121] width 185 height 29
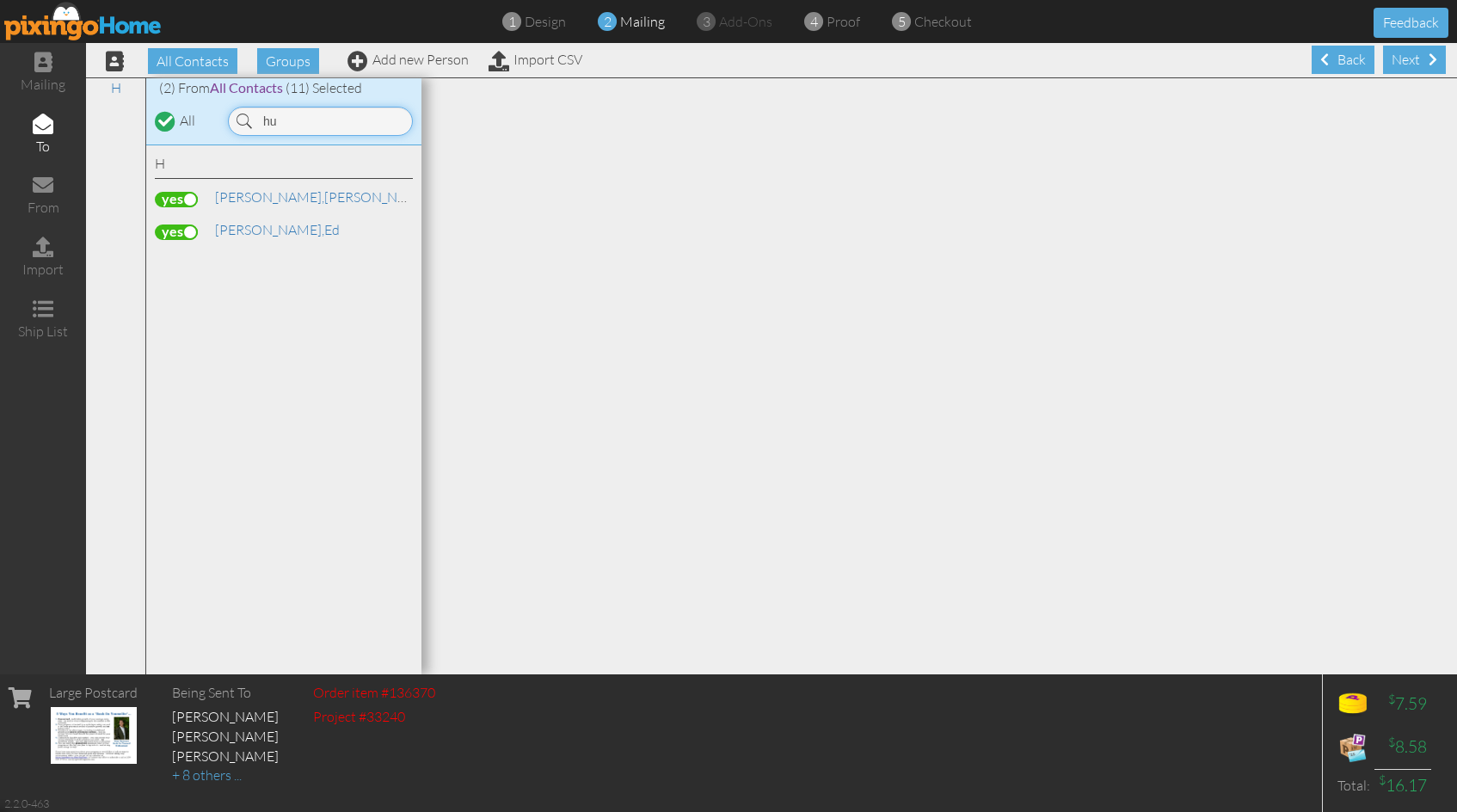
type input "h"
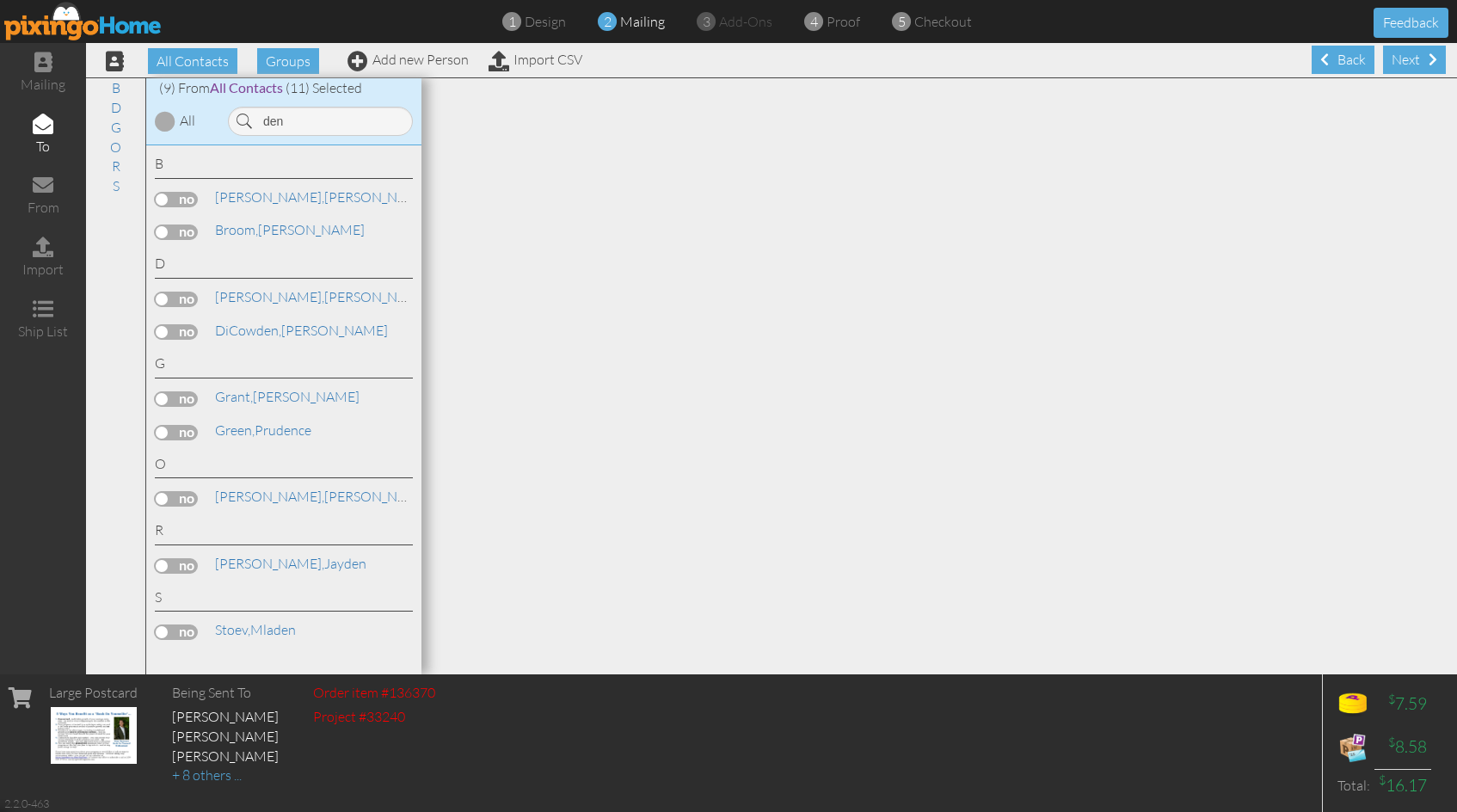
click at [164, 299] on label at bounding box center [176, 299] width 43 height 15
click at [0, 0] on input "checkbox" at bounding box center [0, 0] width 0 height 0
click at [297, 123] on input "den" at bounding box center [320, 121] width 185 height 29
type input "d"
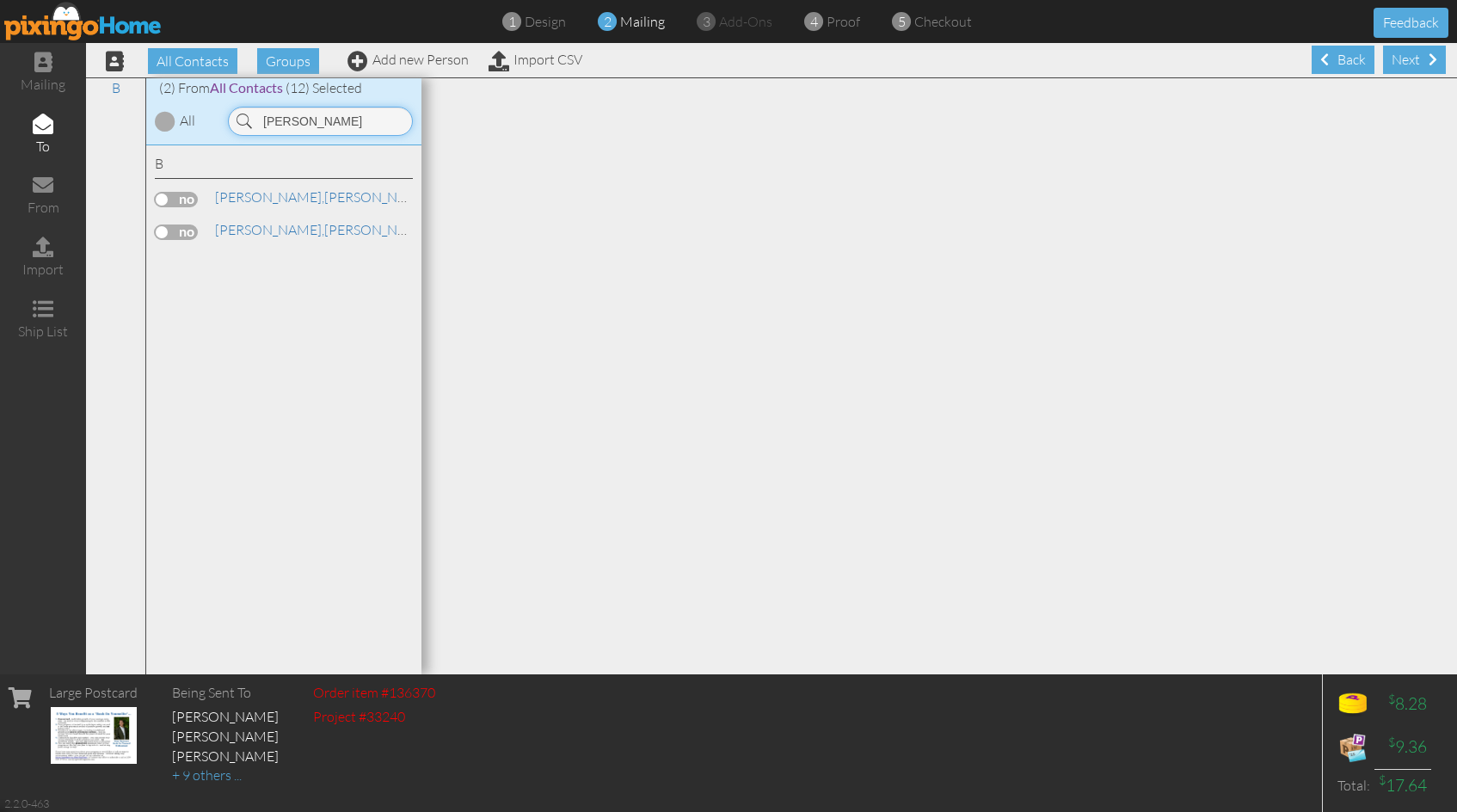
type input "[PERSON_NAME]"
click at [159, 228] on label at bounding box center [176, 232] width 43 height 15
click at [0, 0] on input "checkbox" at bounding box center [0, 0] width 0 height 0
click at [1397, 63] on div "Next" at bounding box center [1414, 59] width 63 height 28
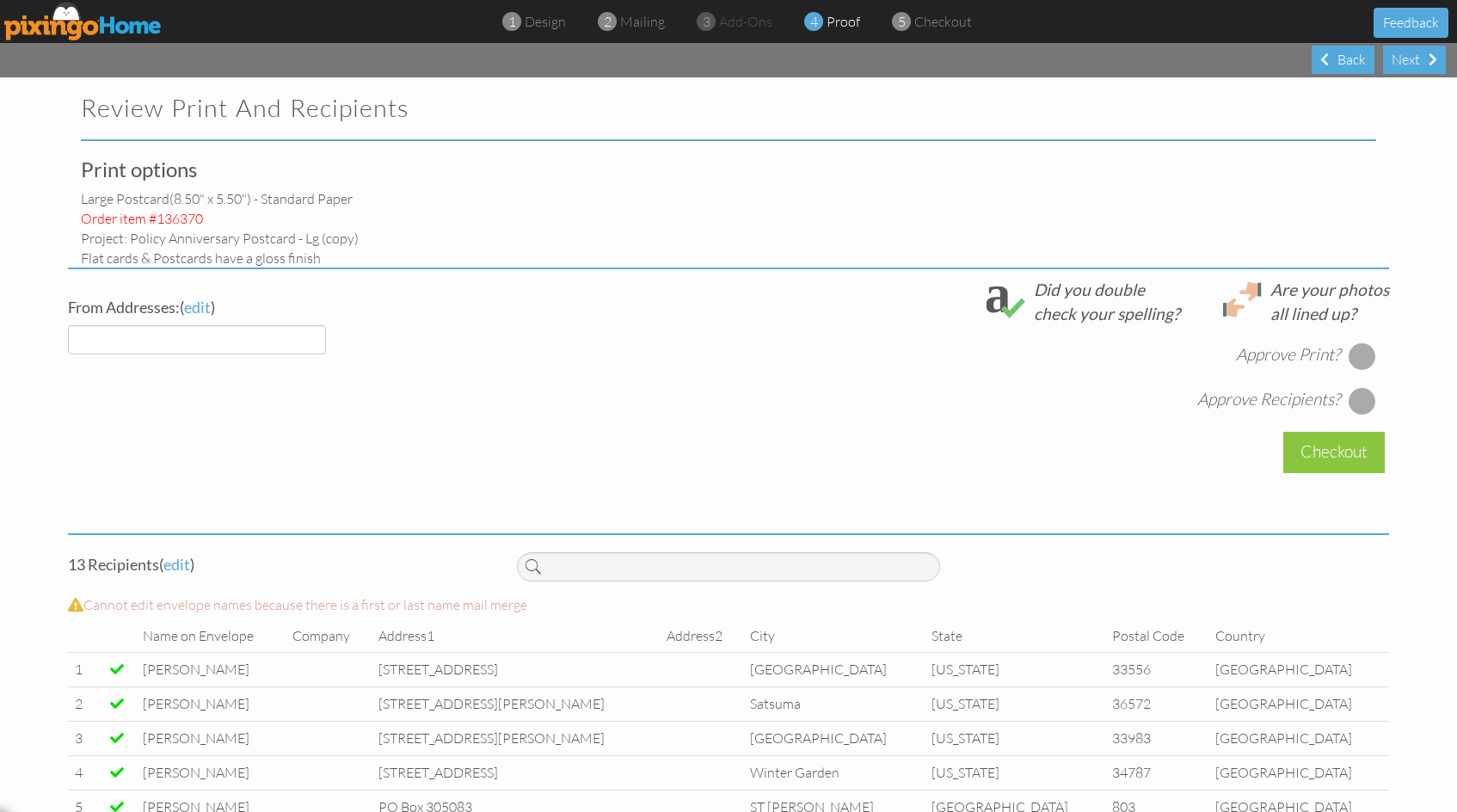
select select "object:27894"
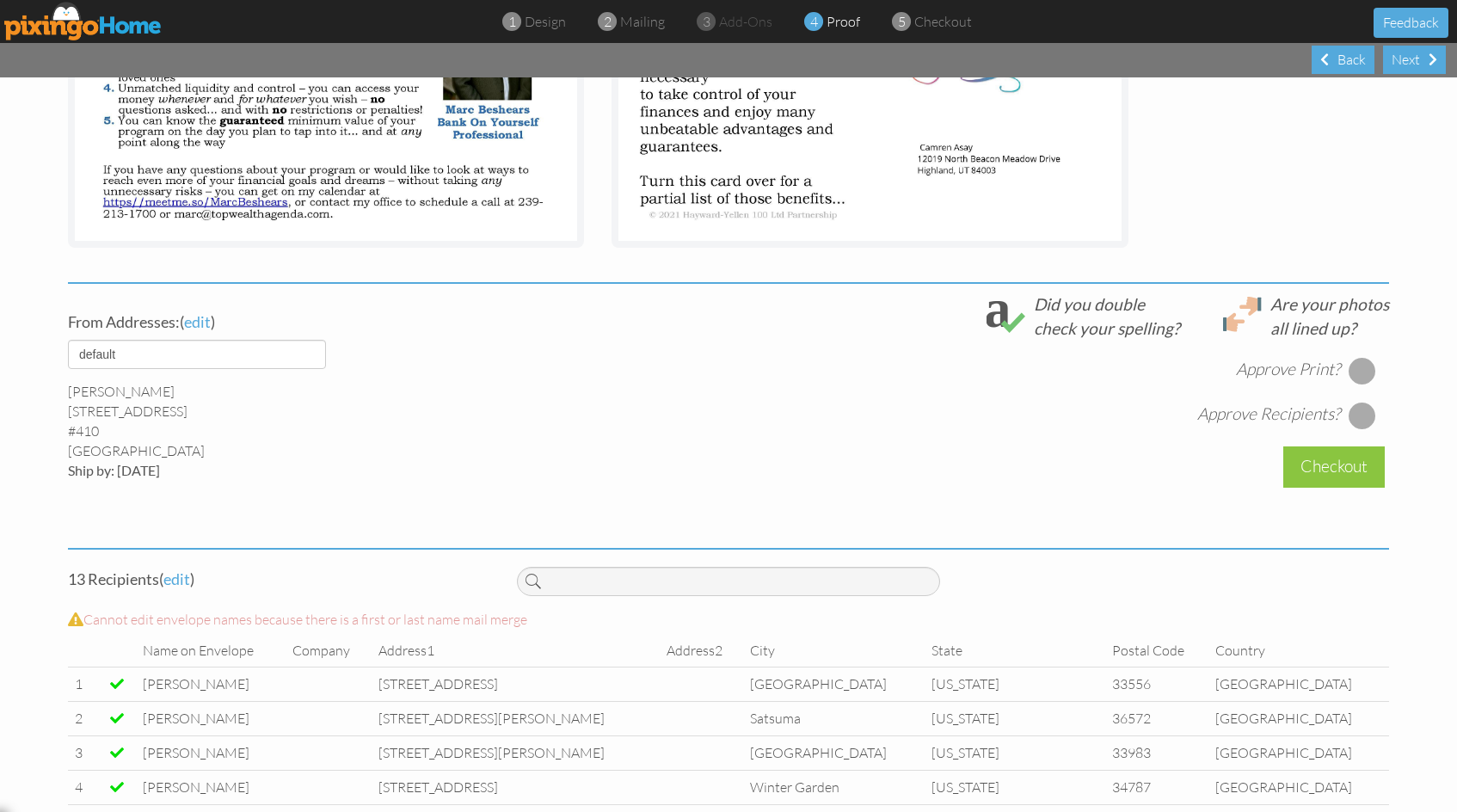
scroll to position [516, 0]
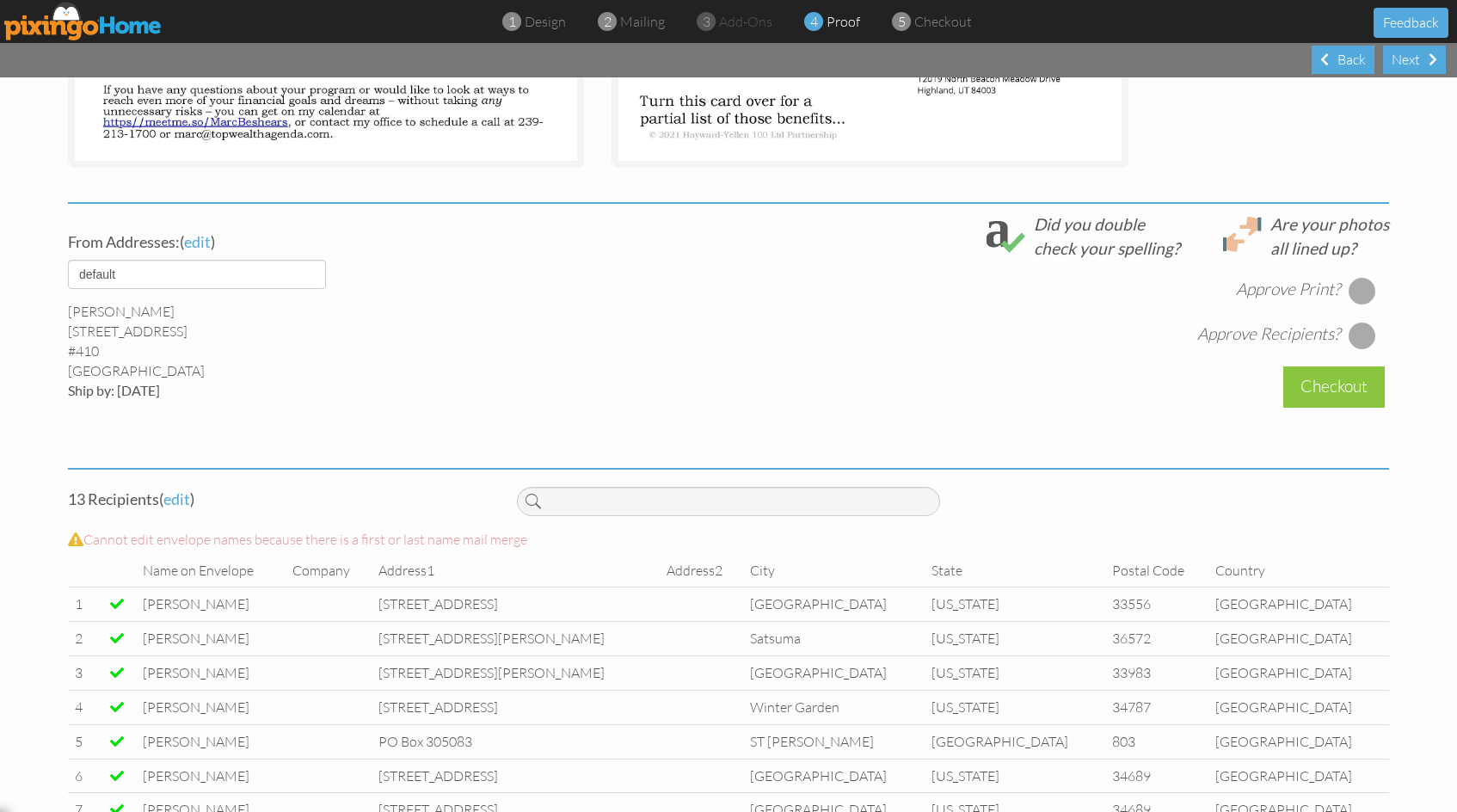
click at [1351, 293] on div at bounding box center [1362, 290] width 27 height 27
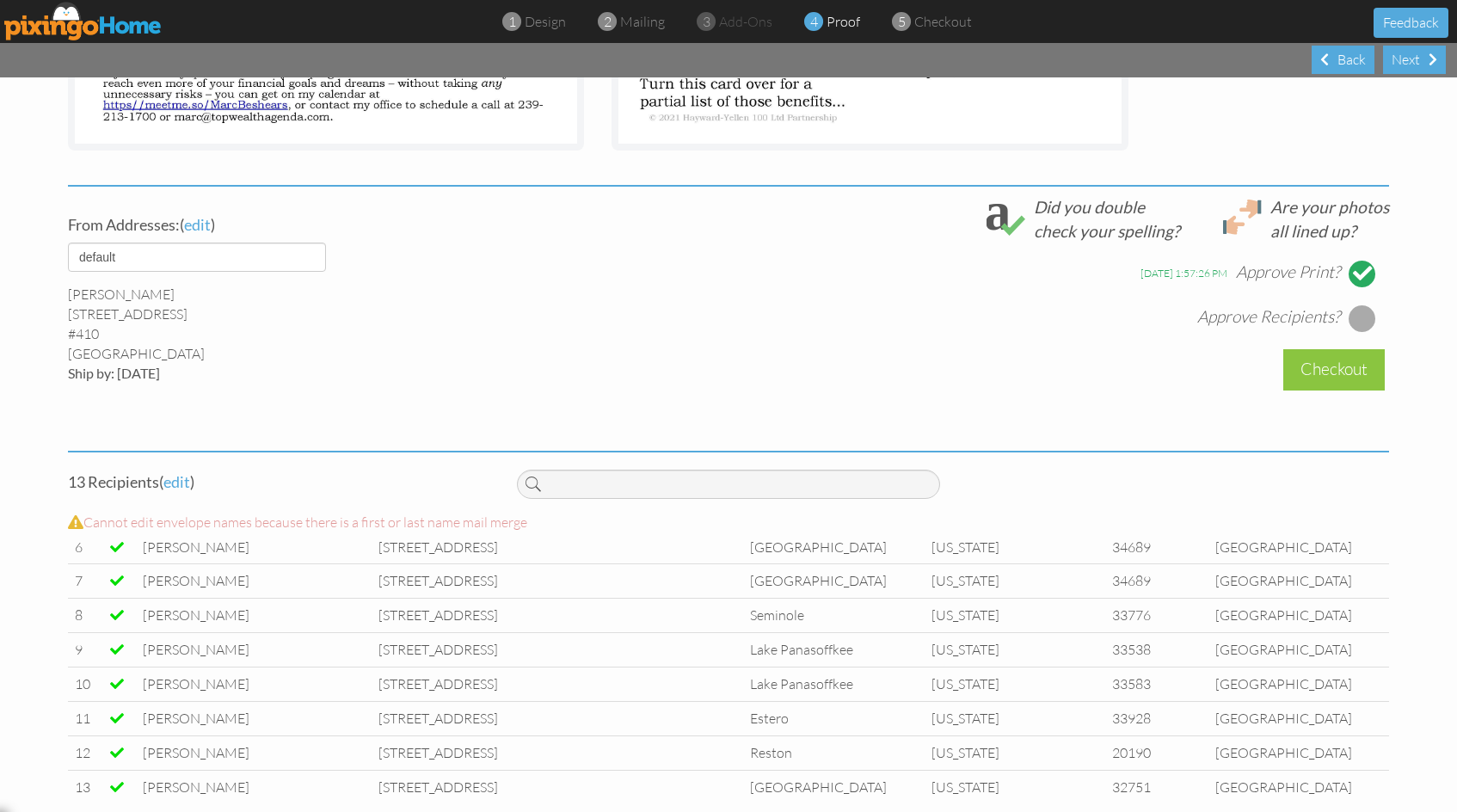
scroll to position [238, 0]
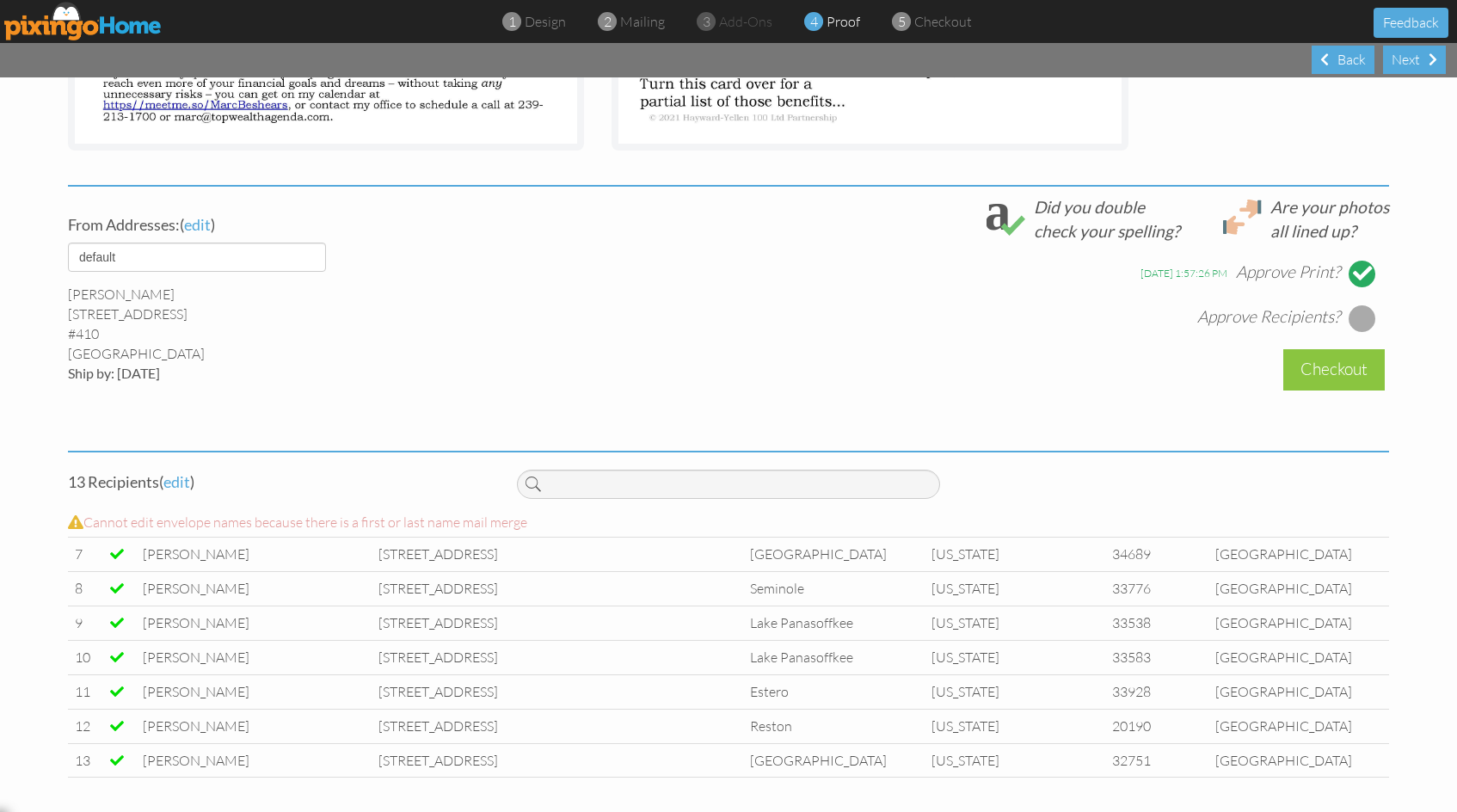
click at [1352, 320] on div at bounding box center [1362, 318] width 27 height 27
click at [1337, 371] on div "Checkout" at bounding box center [1334, 370] width 102 height 41
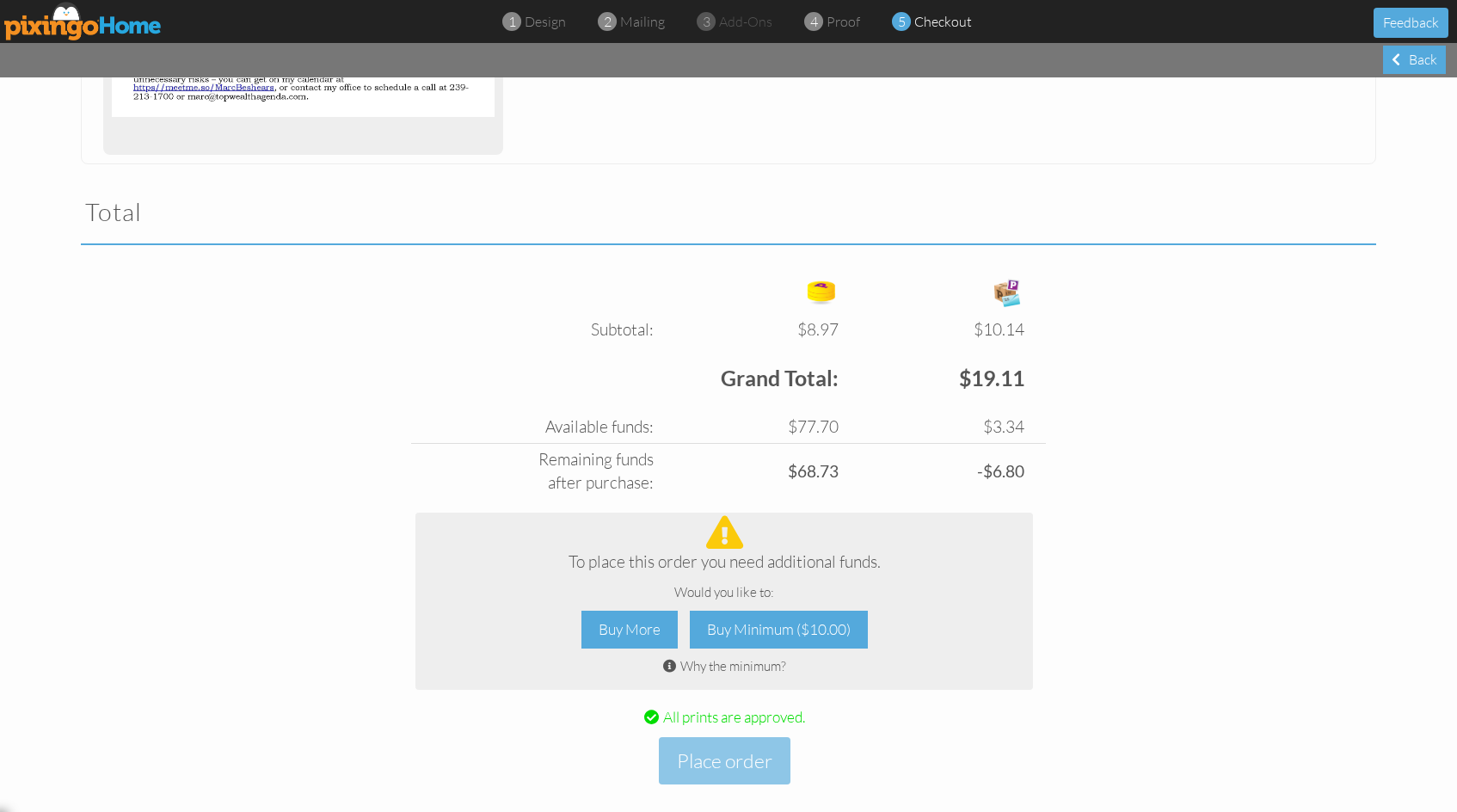
scroll to position [483, 0]
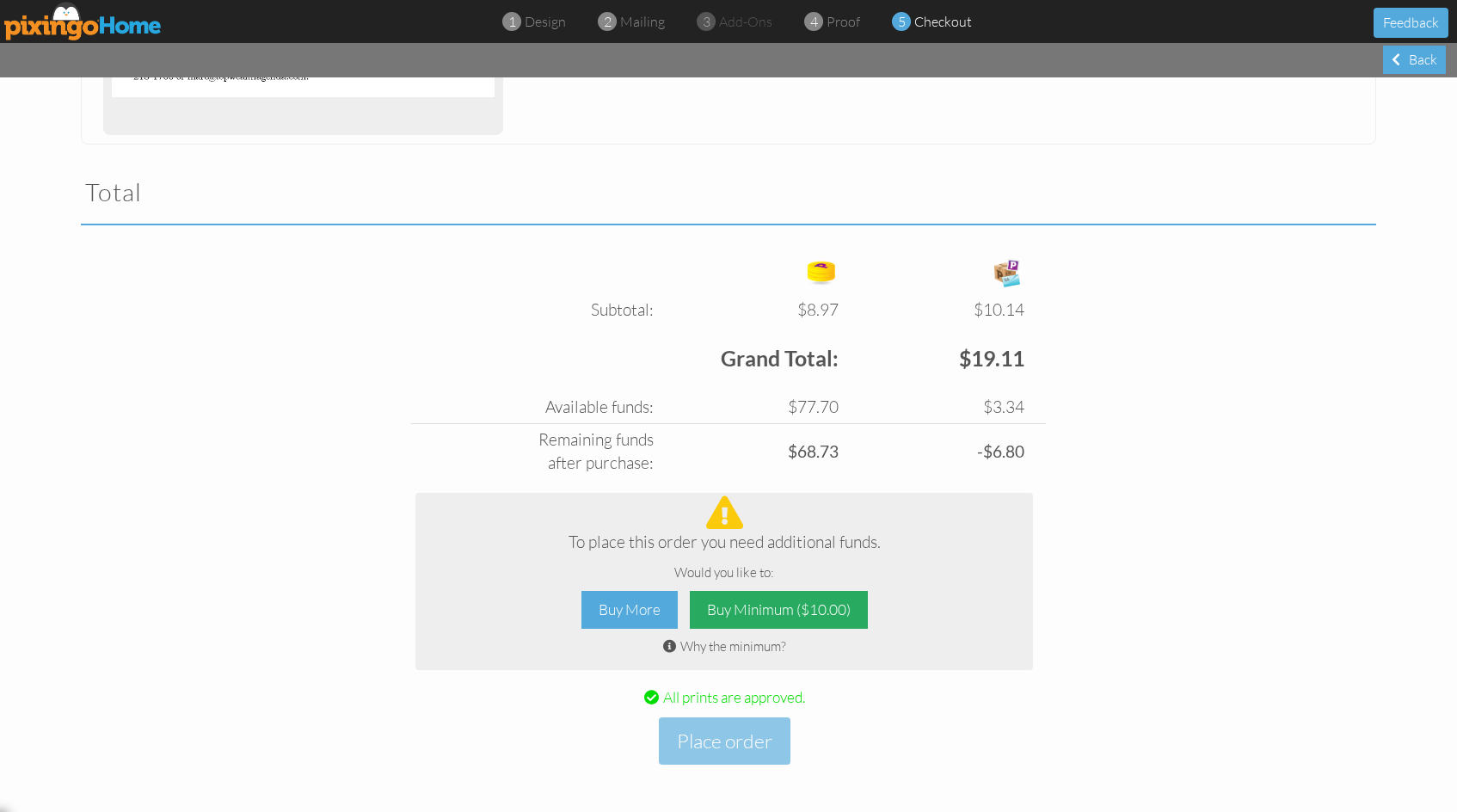
click at [763, 613] on div "Buy Minimum ($10.00)" at bounding box center [779, 611] width 178 height 39
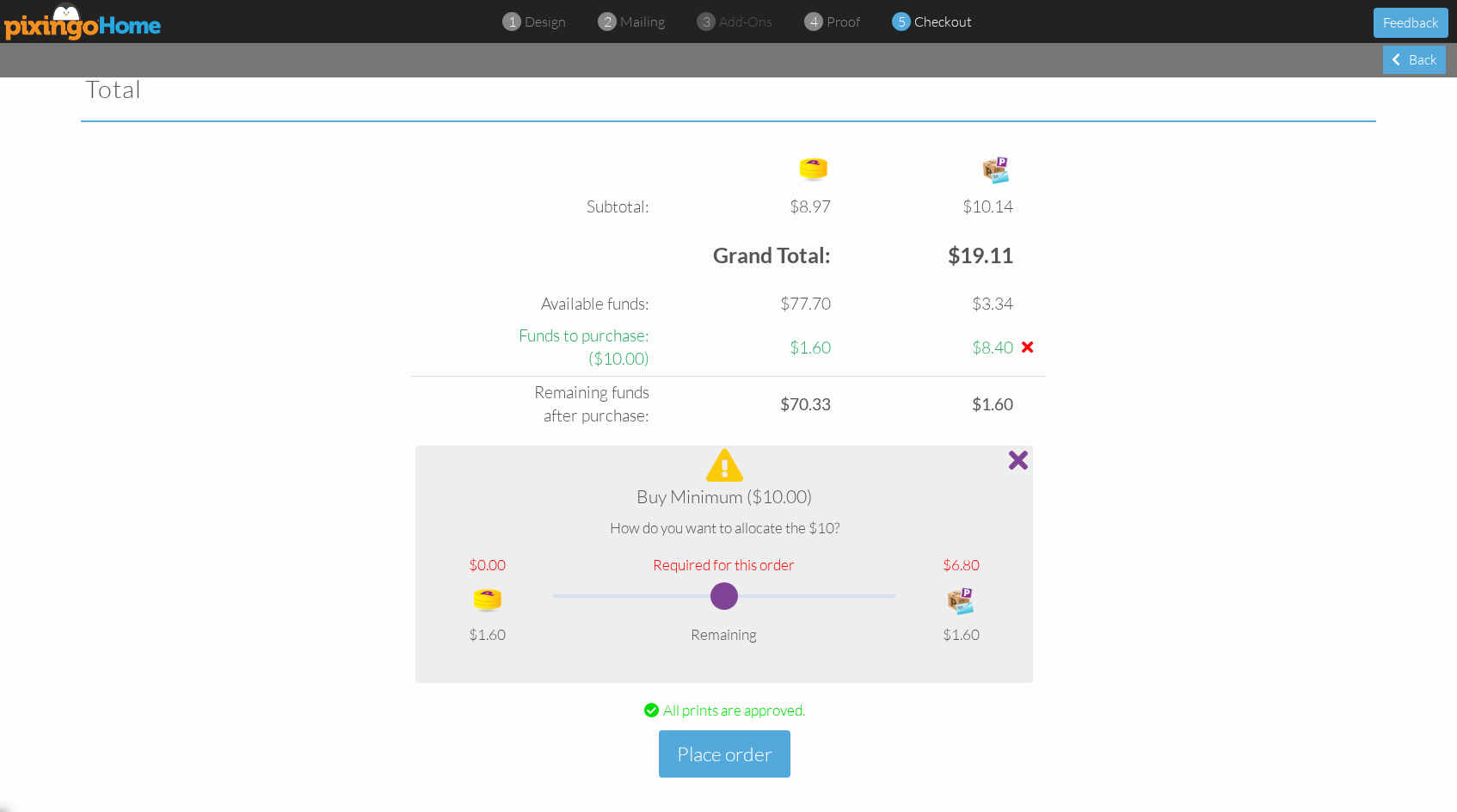
scroll to position [599, 0]
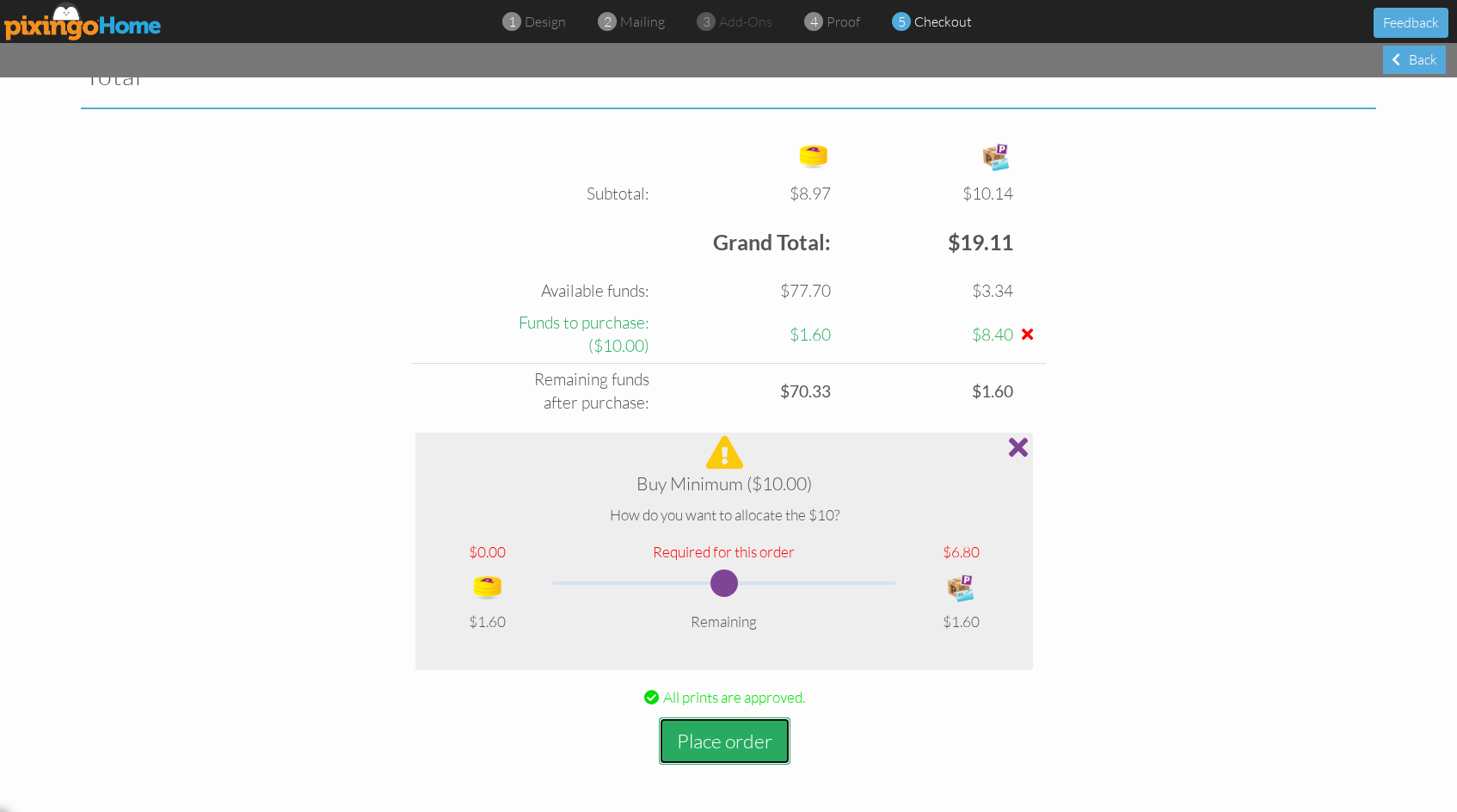
click at [739, 742] on button "Place order" at bounding box center [725, 740] width 132 height 47
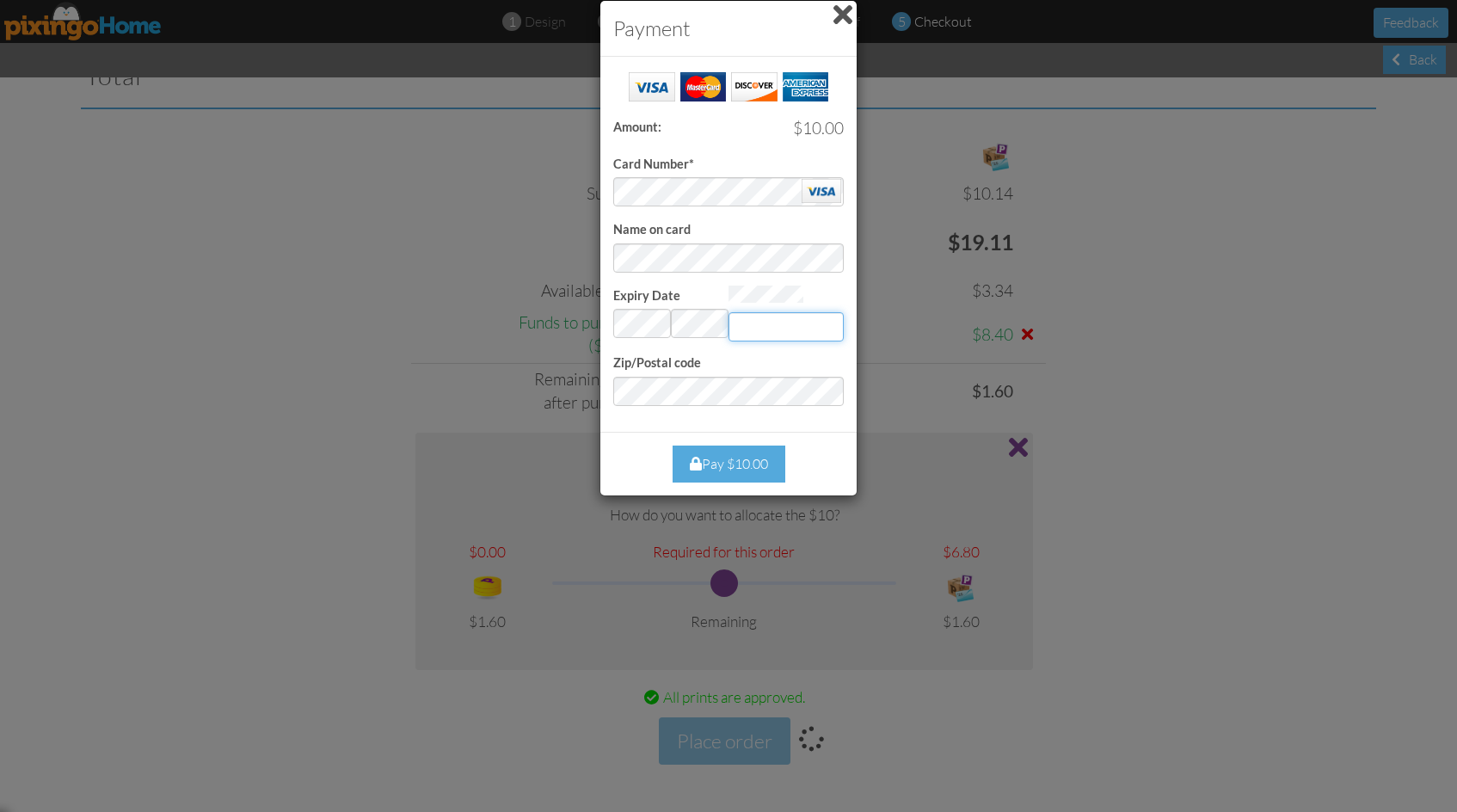
click at [792, 319] on input "Expiry Date" at bounding box center [786, 327] width 115 height 29
type input "441"
click at [1178, 303] on div "Payment Success! Amount: $10.00 Card Number* Name on card Expiry Date Invalid m…" at bounding box center [728, 406] width 1457 height 812
click at [715, 459] on div "Pay $10.00" at bounding box center [729, 464] width 112 height 37
